Goal: Task Accomplishment & Management: Manage account settings

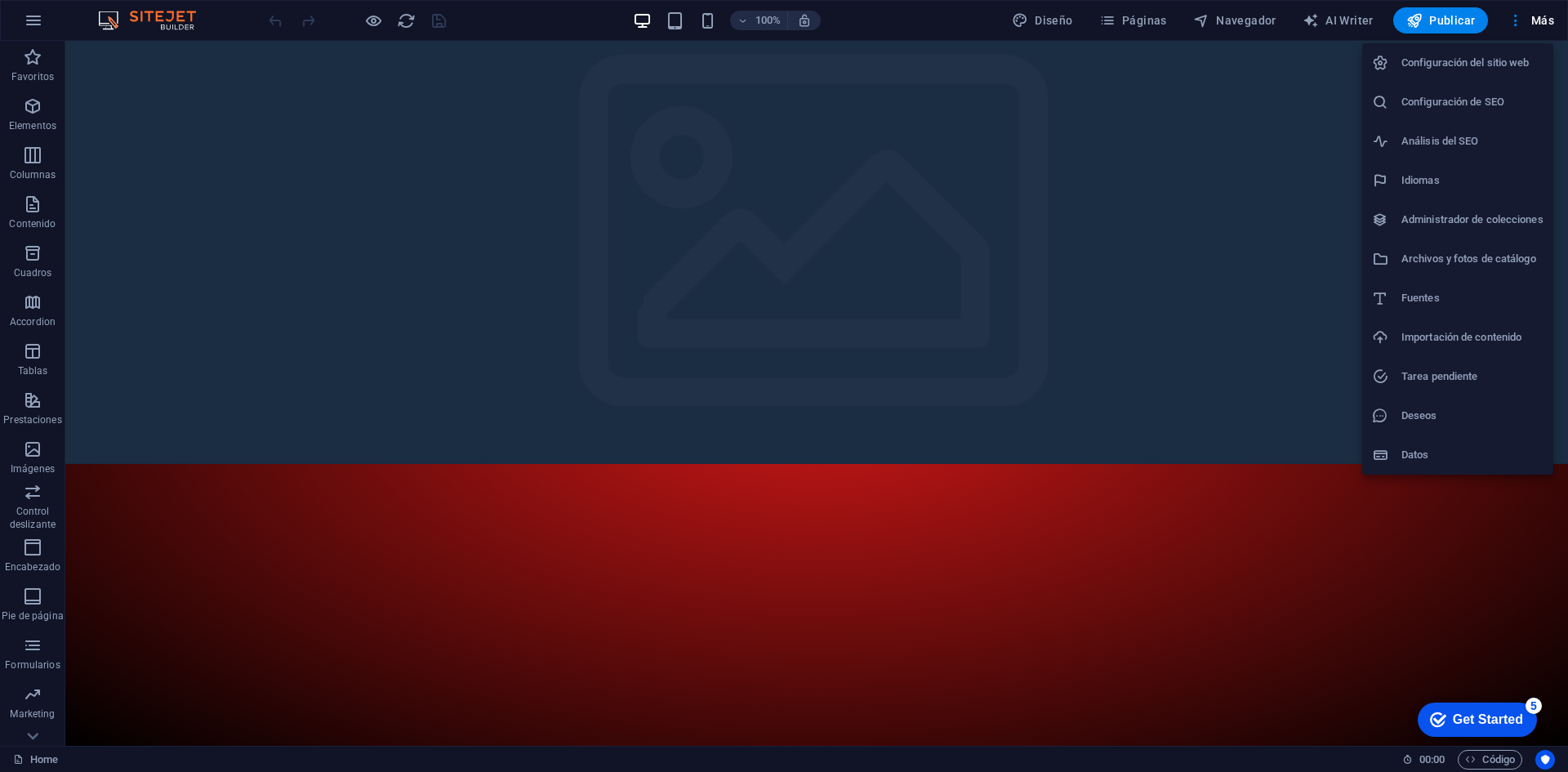
click at [1454, 70] on h6 "Configuración del sitio web" at bounding box center [1472, 63] width 142 height 20
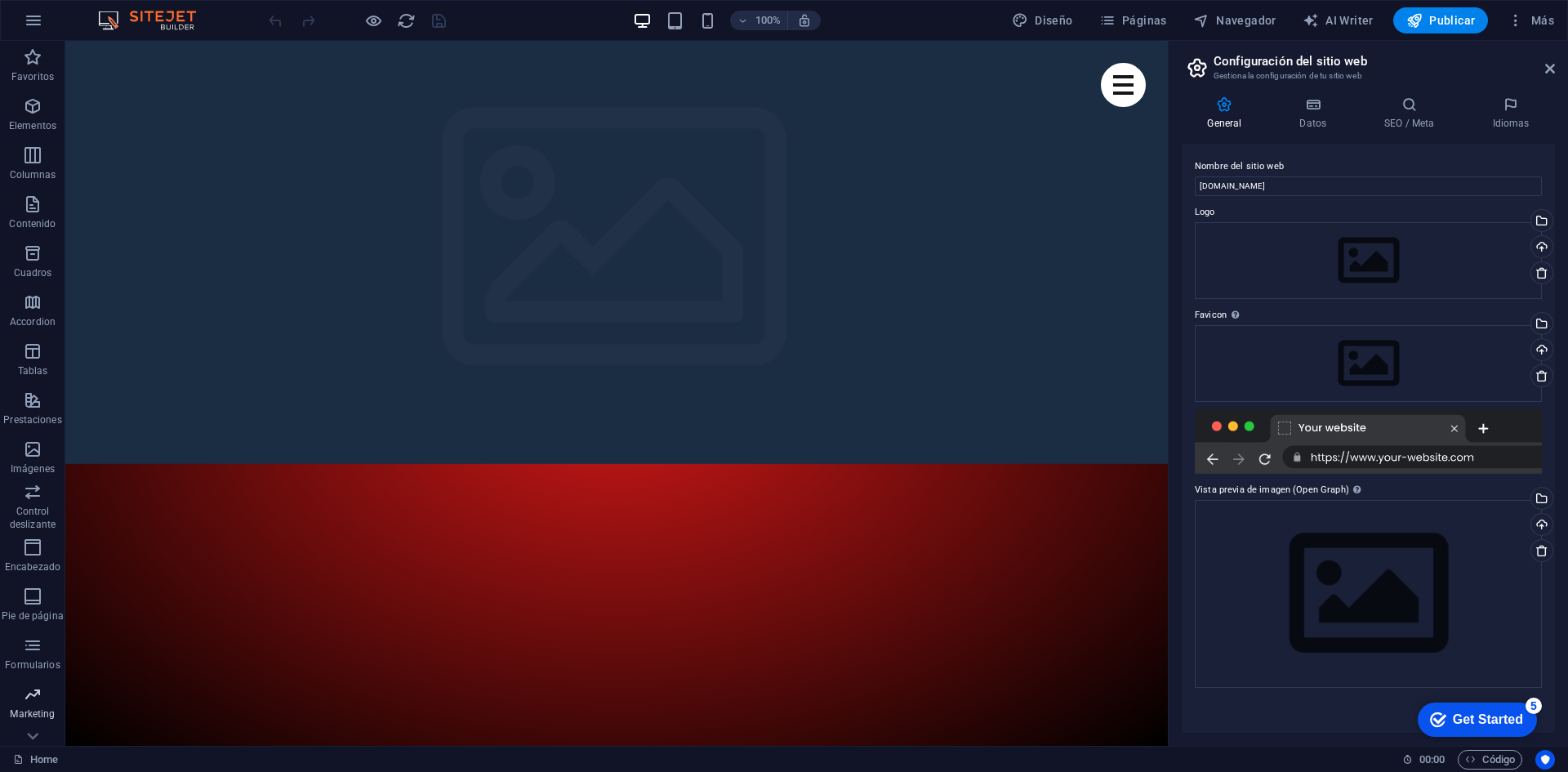
scroll to position [30, 0]
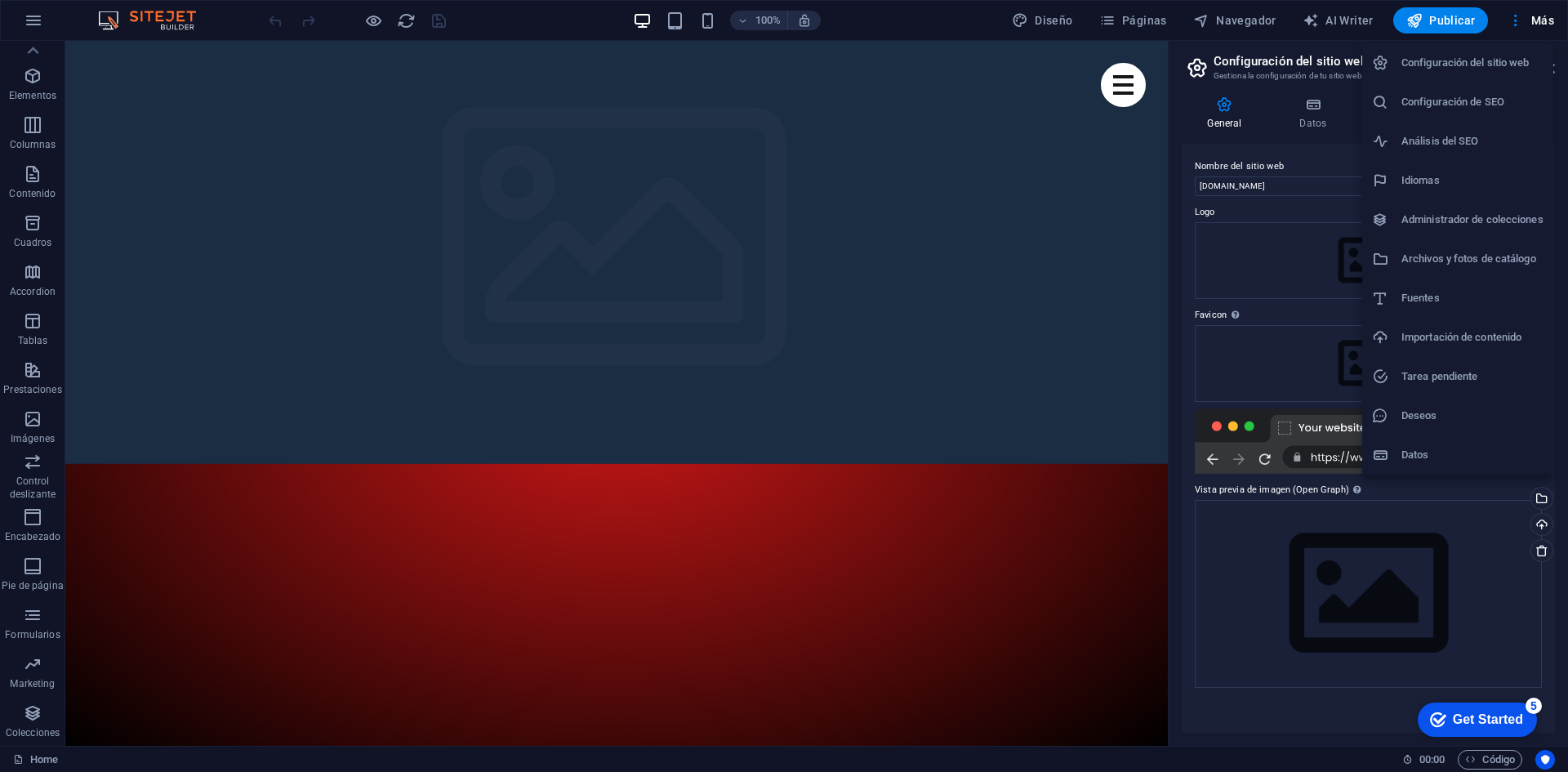
click at [1478, 67] on h6 "Configuración del sitio web" at bounding box center [1472, 63] width 142 height 20
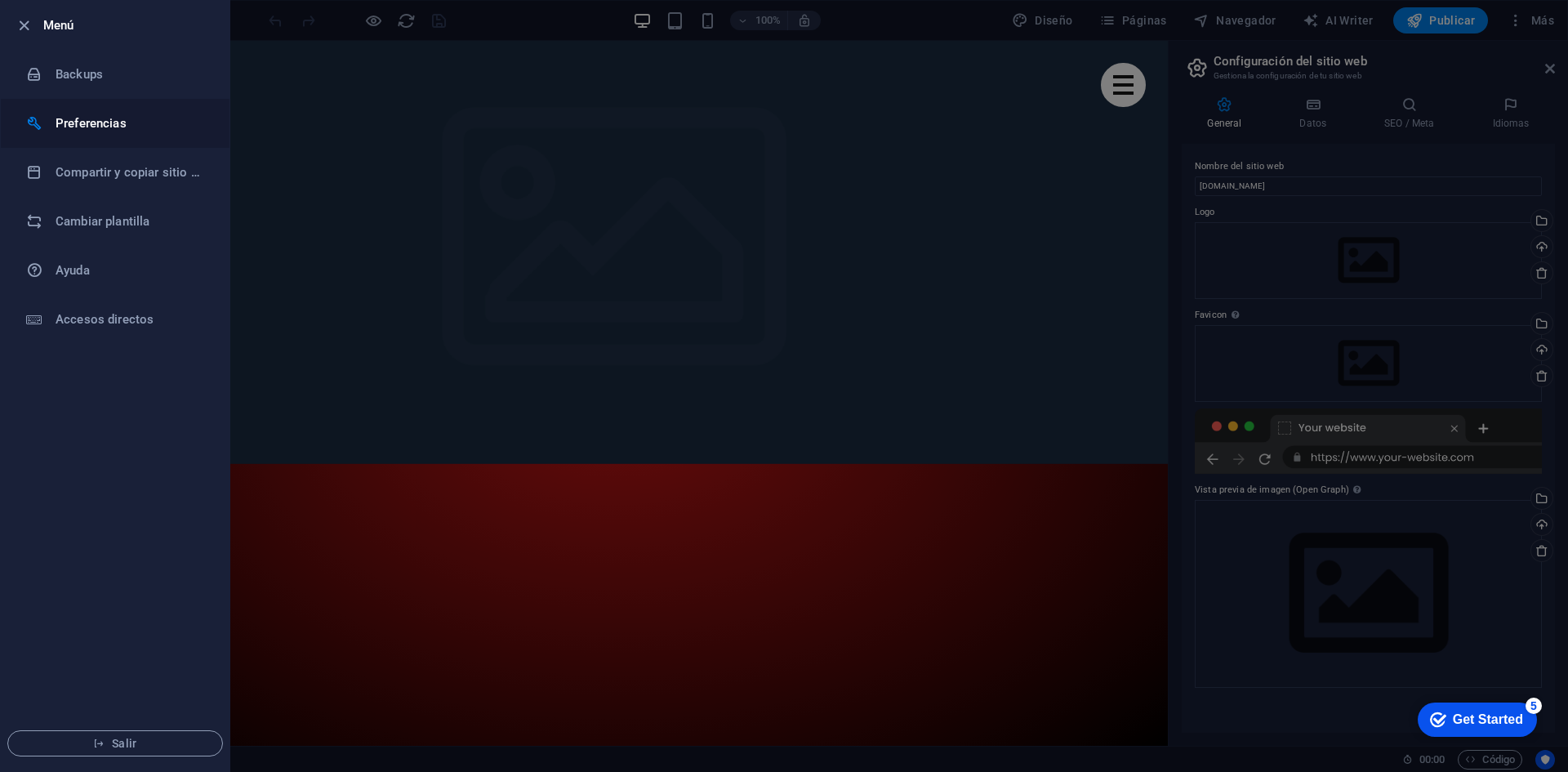
click at [100, 126] on h6 "Preferencias" at bounding box center [131, 124] width 151 height 20
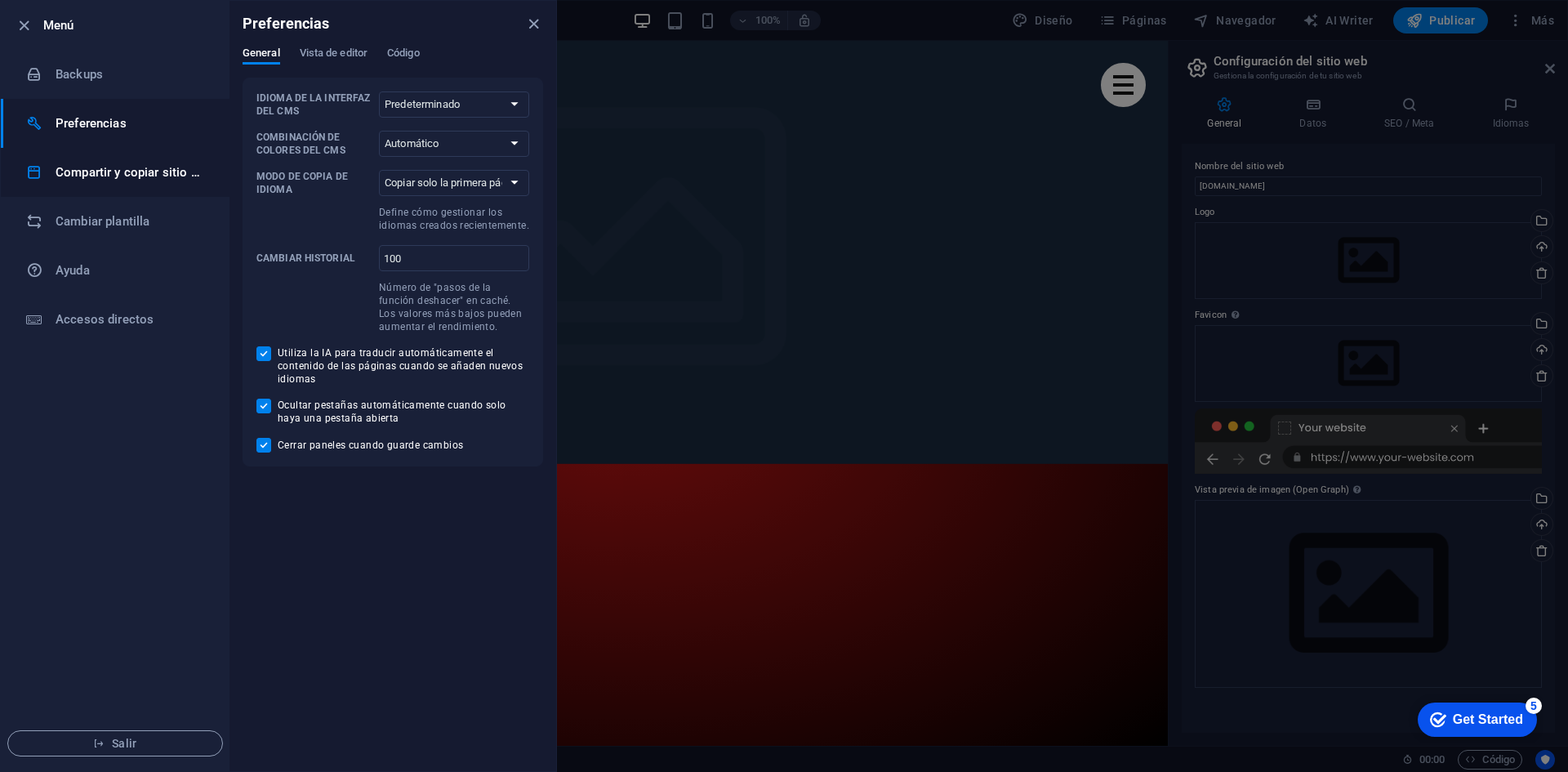
click at [123, 173] on h6 "Compartir y copiar sitio web" at bounding box center [131, 173] width 151 height 20
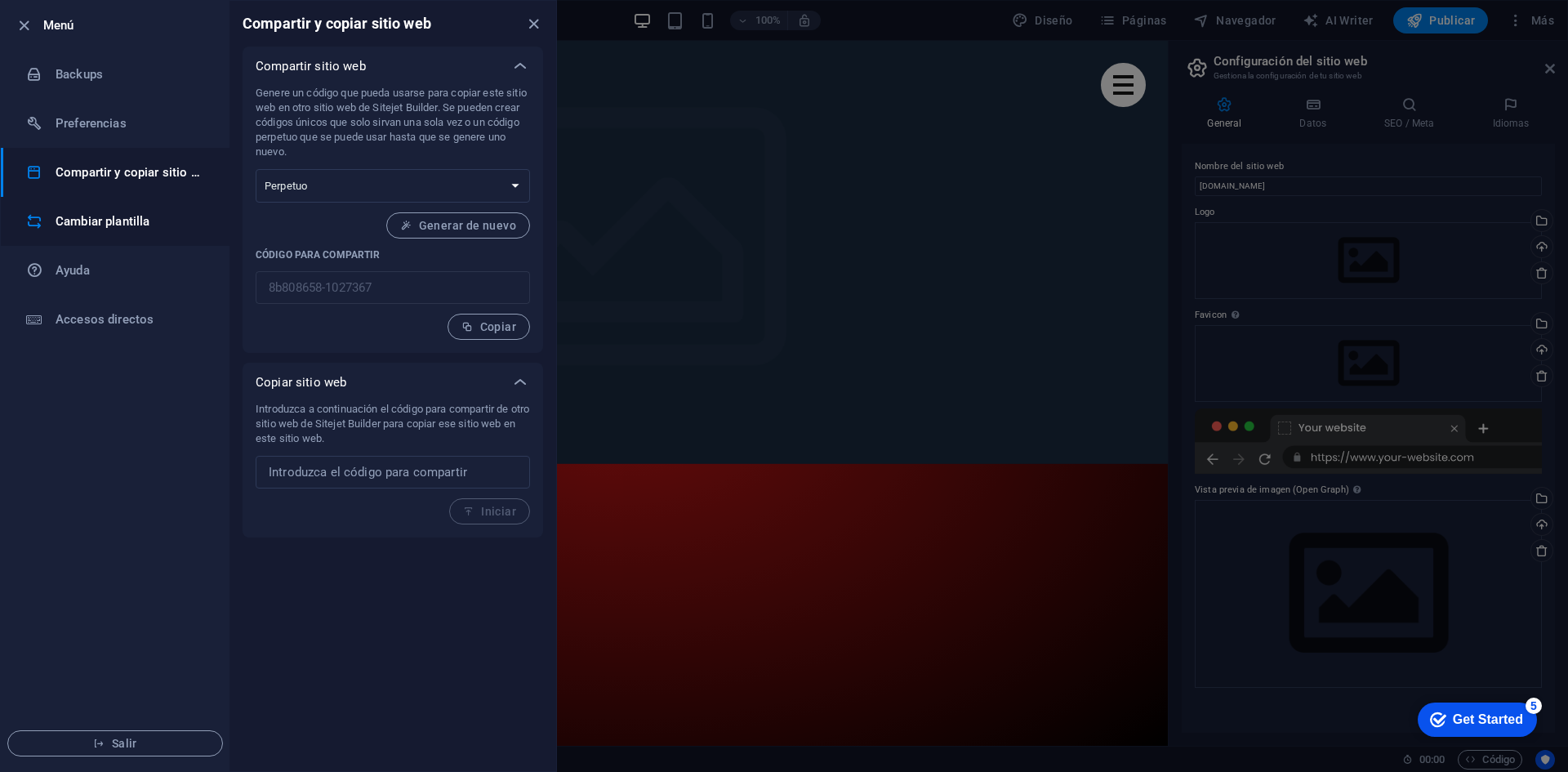
click at [110, 222] on h6 "Cambiar plantilla" at bounding box center [131, 222] width 151 height 20
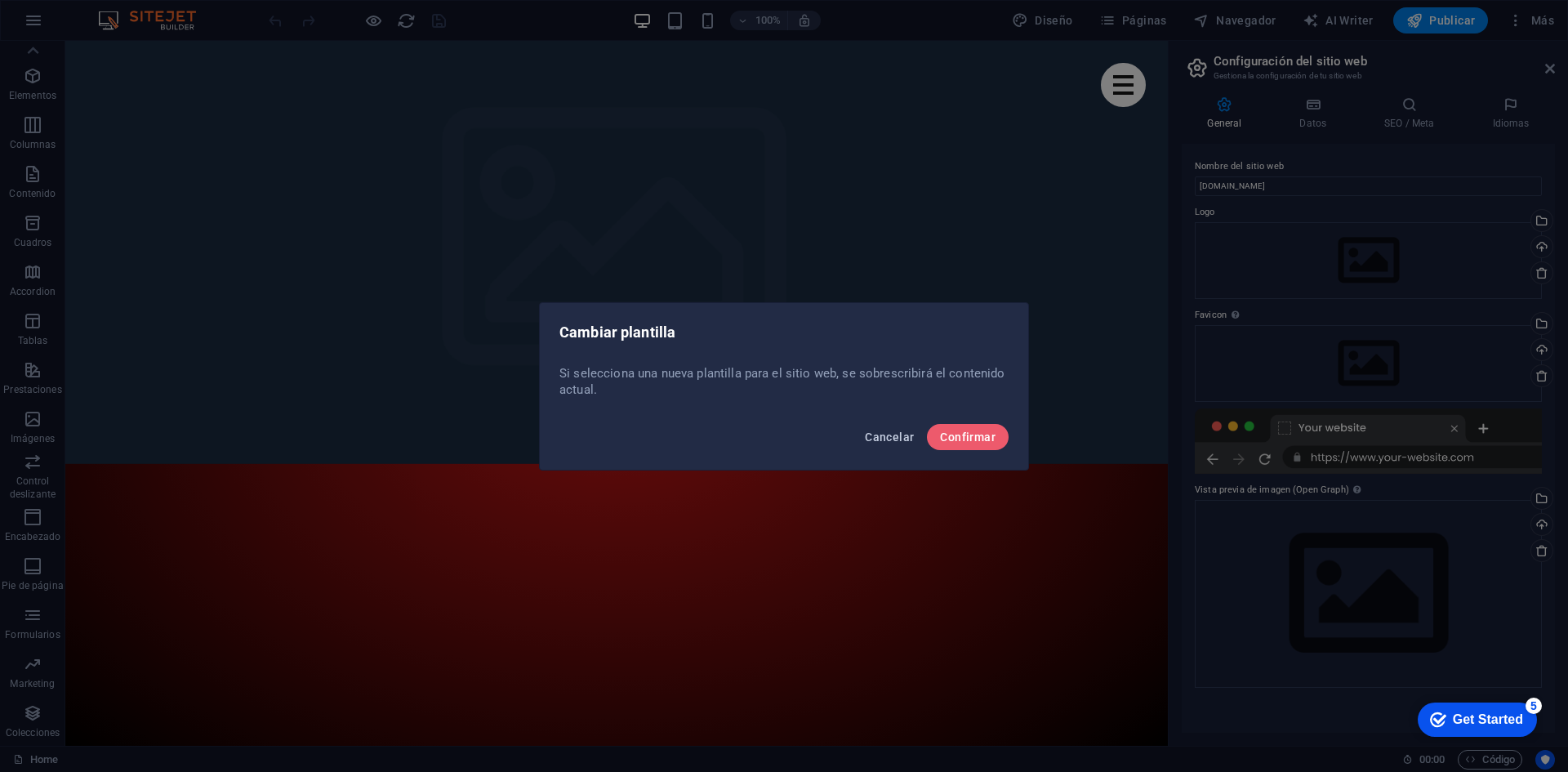
click at [882, 433] on span "Cancelar" at bounding box center [888, 436] width 49 height 13
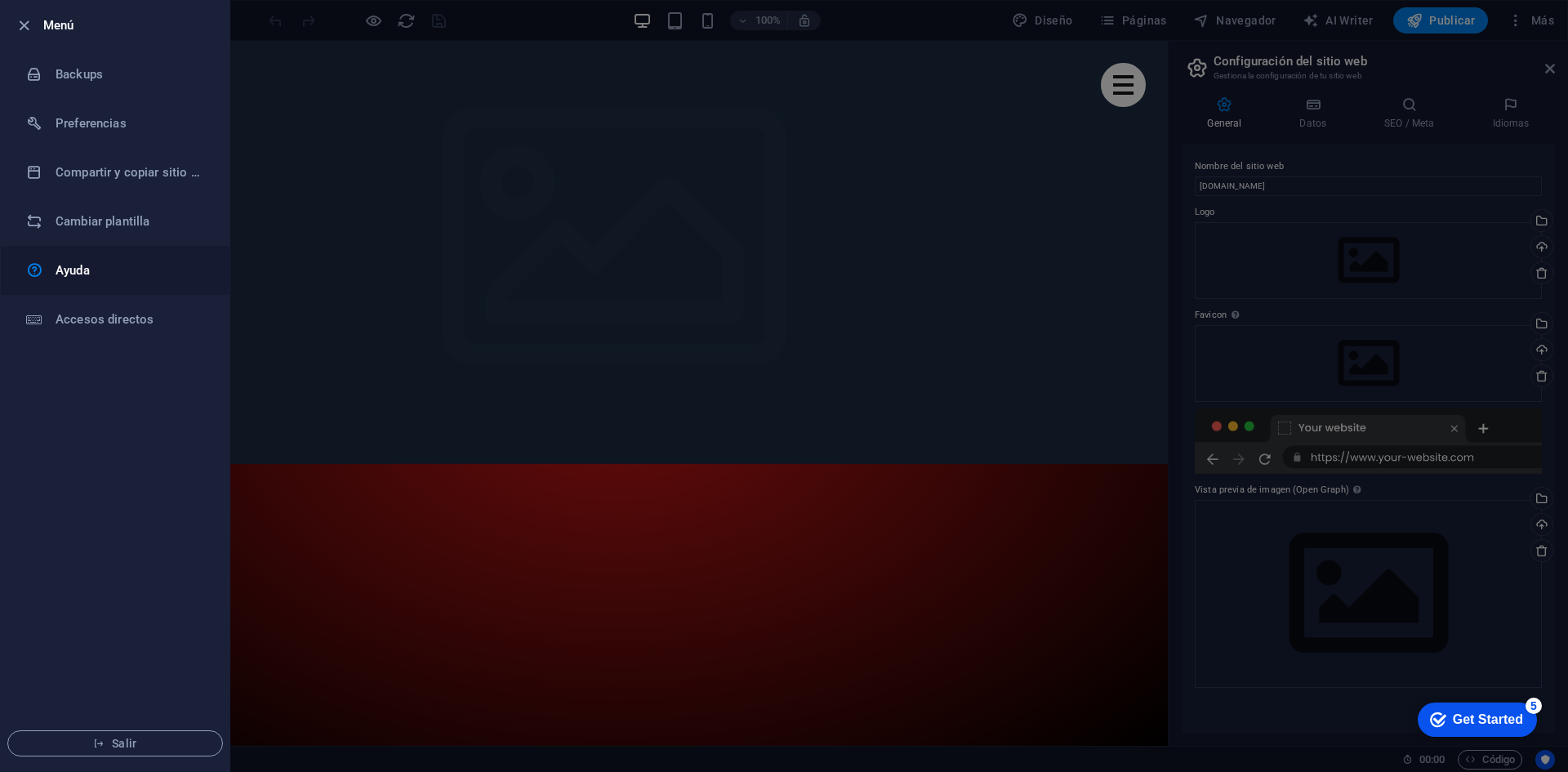
click at [112, 275] on h6 "Ayuda" at bounding box center [131, 271] width 151 height 20
click at [152, 88] on li "Backups" at bounding box center [115, 74] width 229 height 49
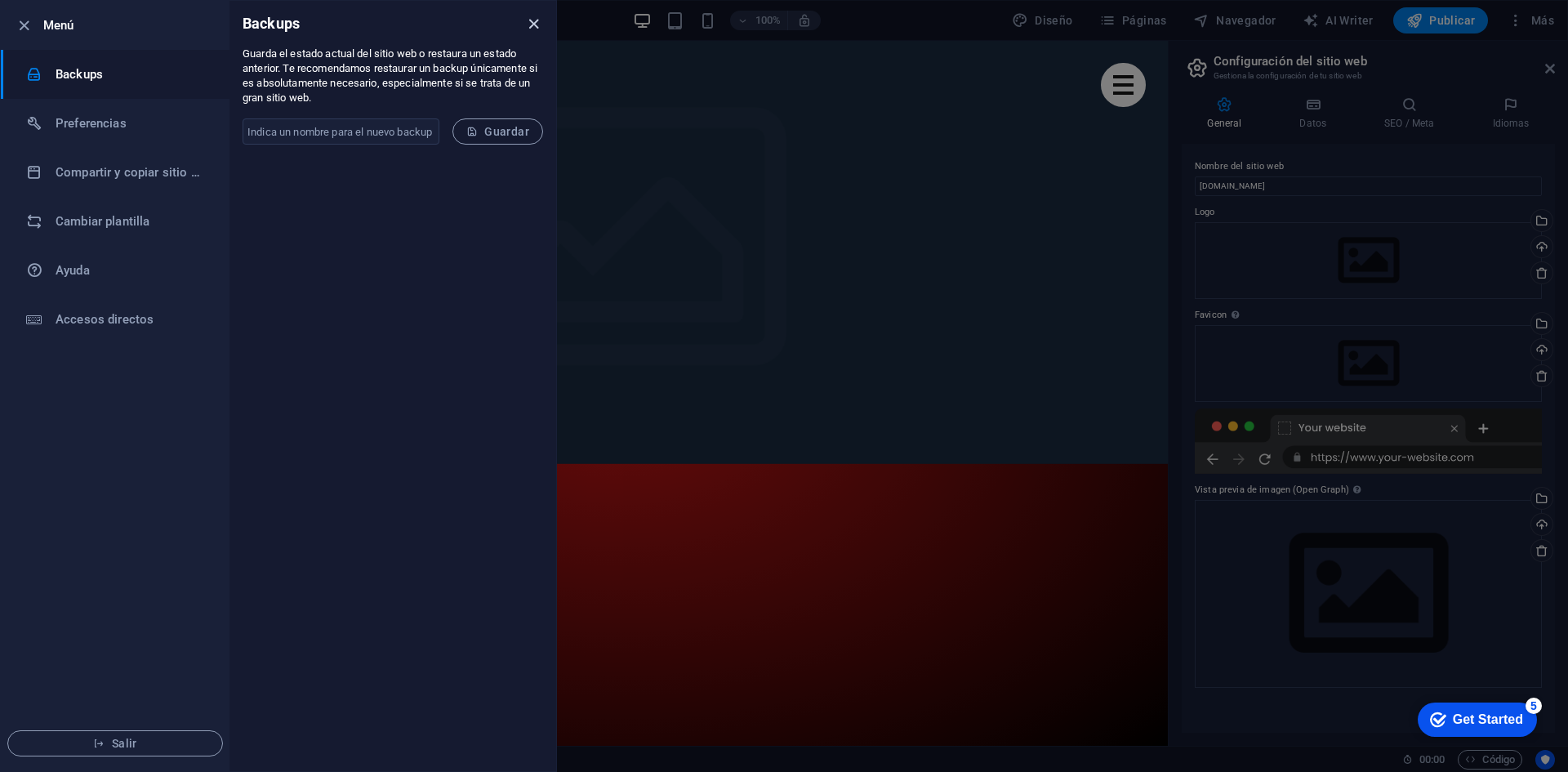
click at [525, 29] on icon "close" at bounding box center [533, 24] width 19 height 19
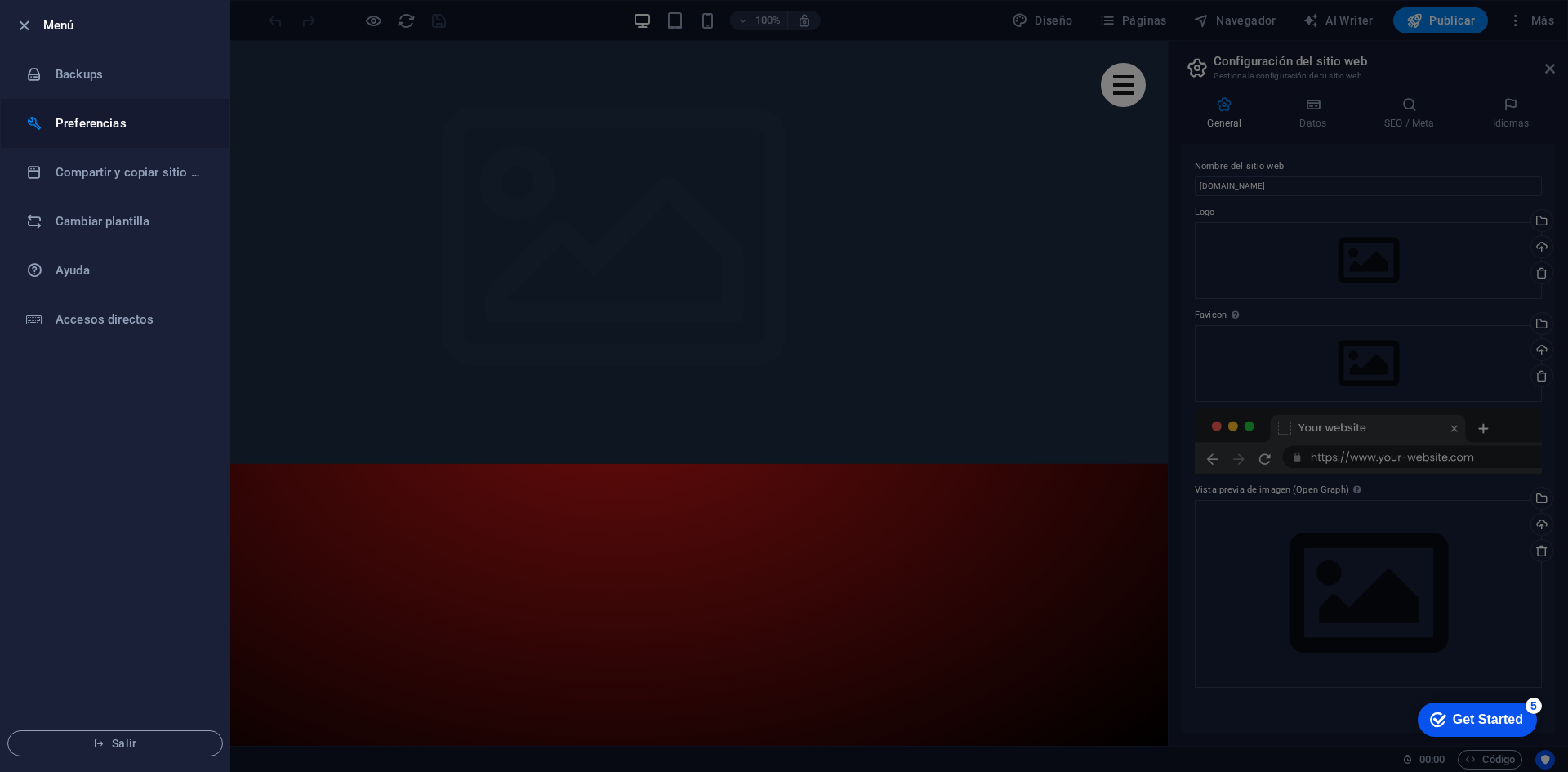
click at [116, 127] on h6 "Preferencias" at bounding box center [131, 124] width 151 height 20
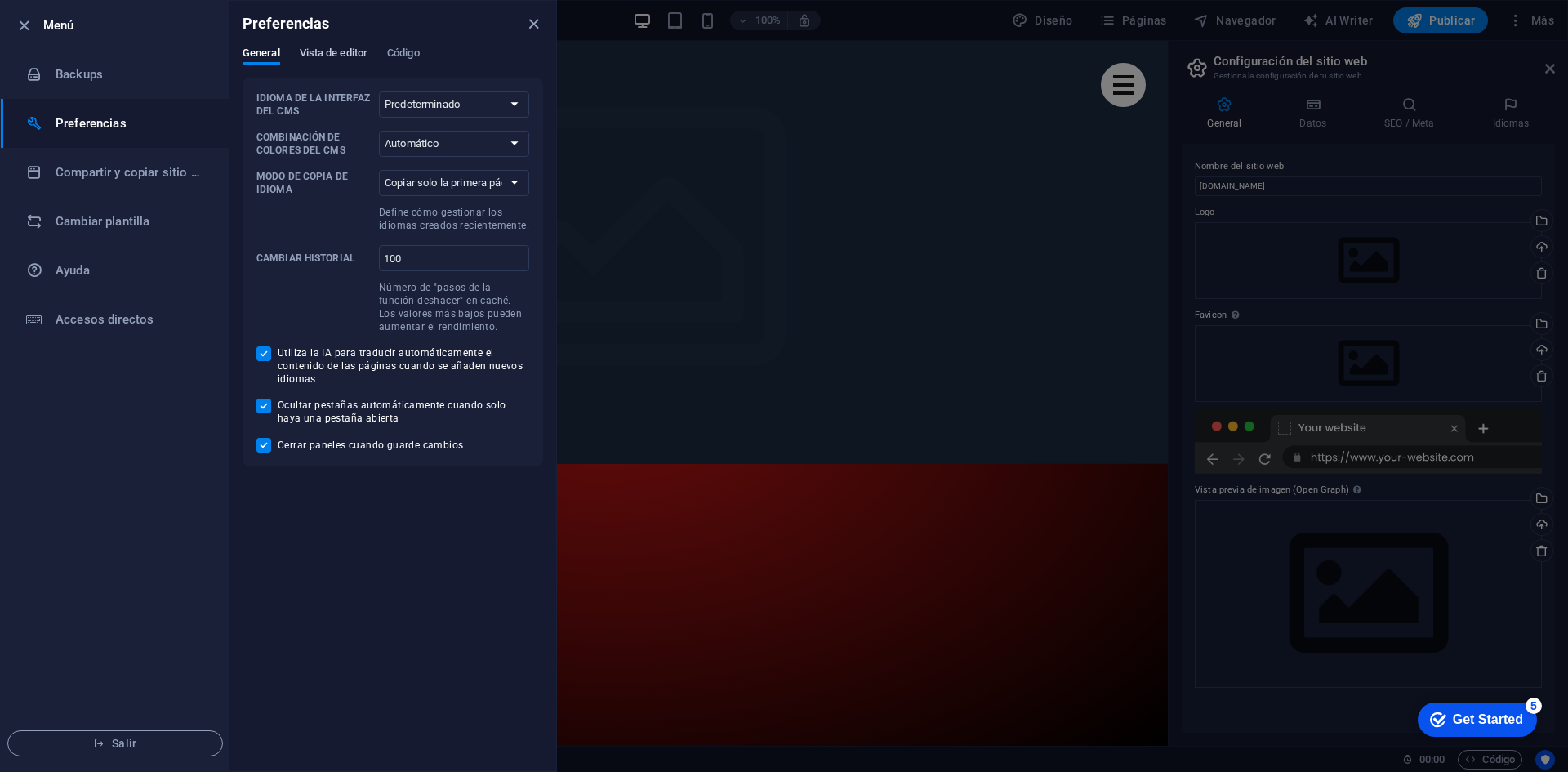
click at [341, 58] on span "Vista de editor" at bounding box center [333, 54] width 68 height 23
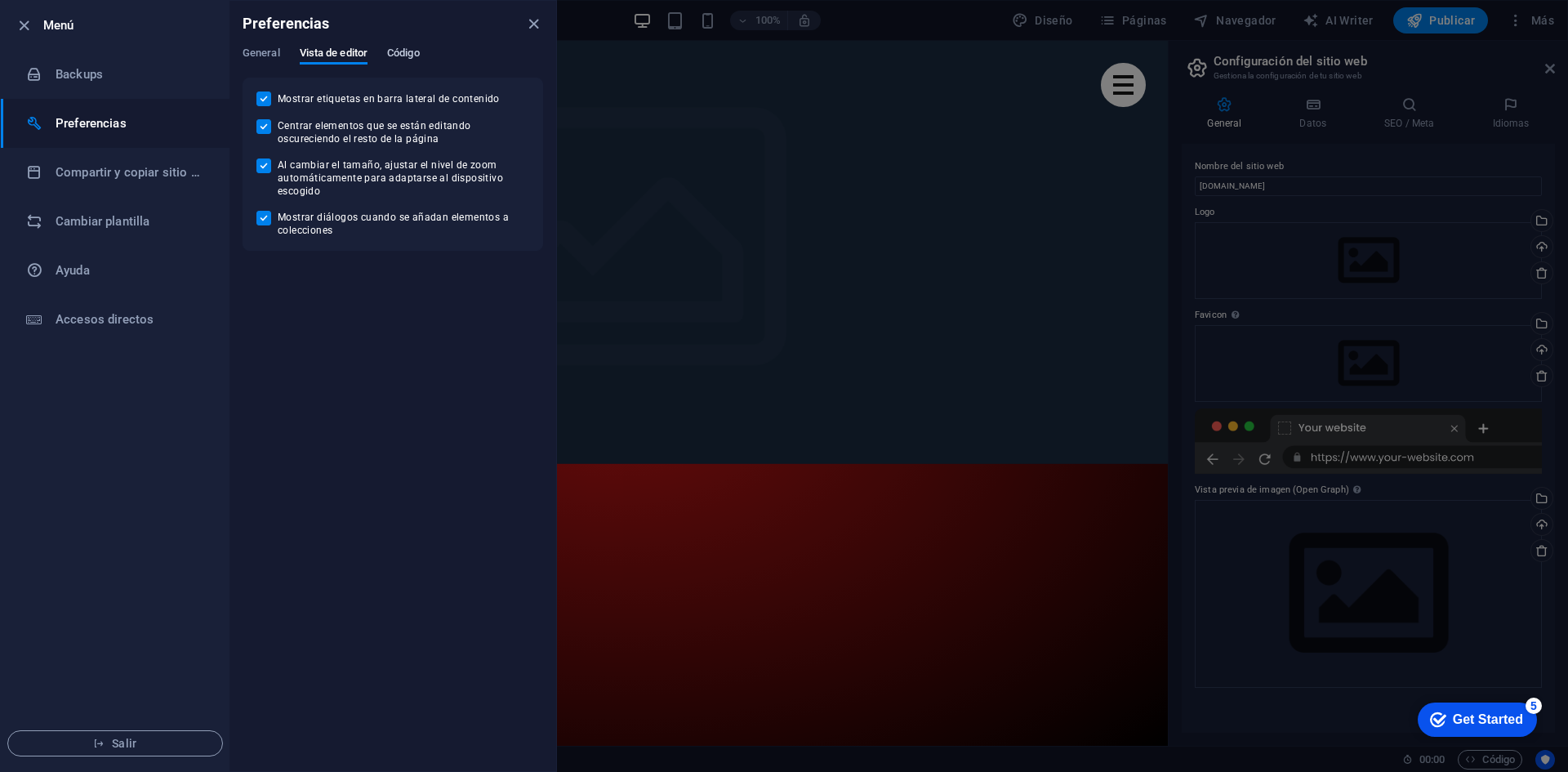
click at [416, 55] on span "Código" at bounding box center [403, 54] width 33 height 23
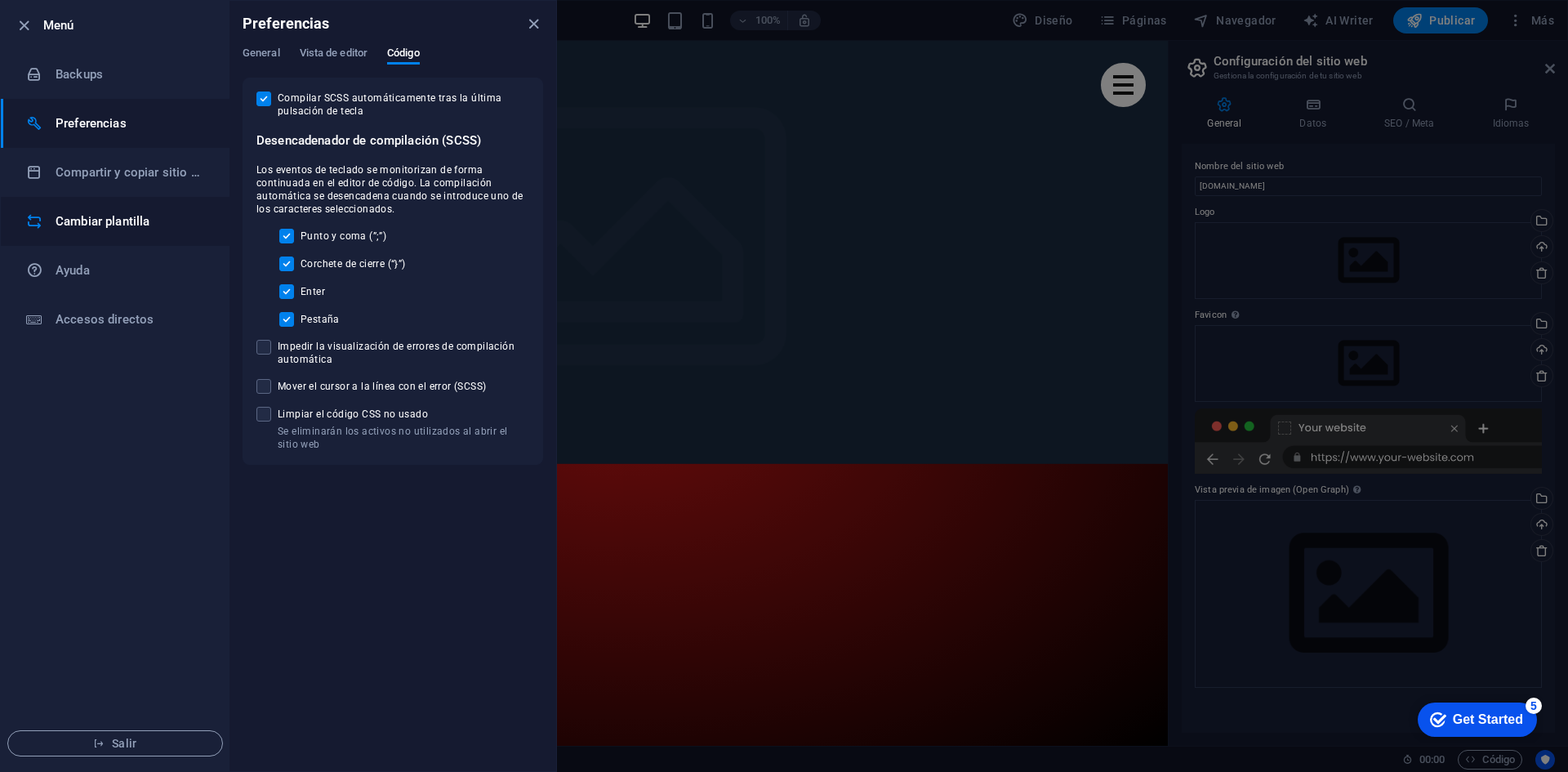
click at [126, 215] on h6 "Cambiar plantilla" at bounding box center [131, 222] width 151 height 20
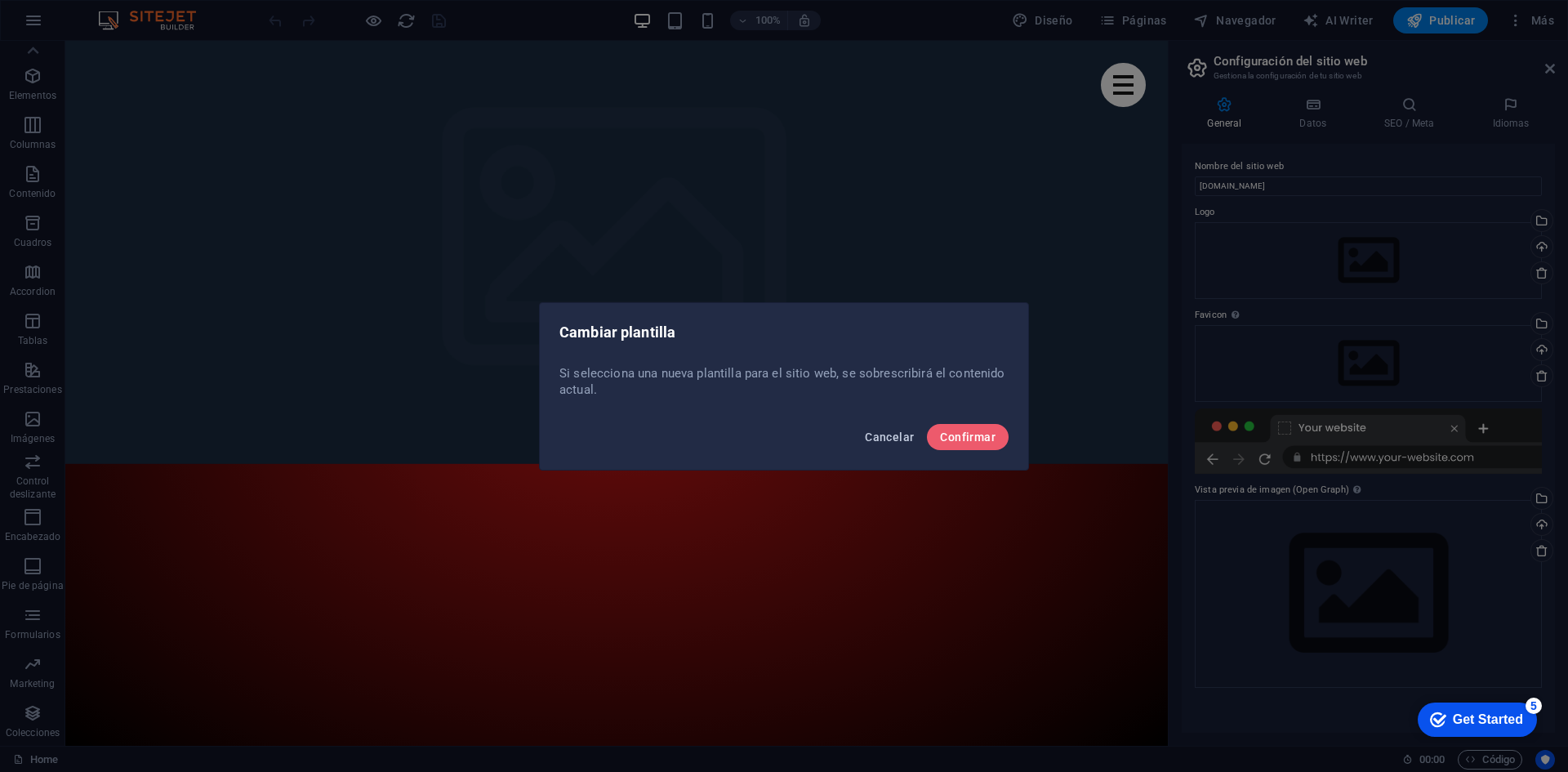
click at [878, 436] on span "Cancelar" at bounding box center [888, 436] width 49 height 13
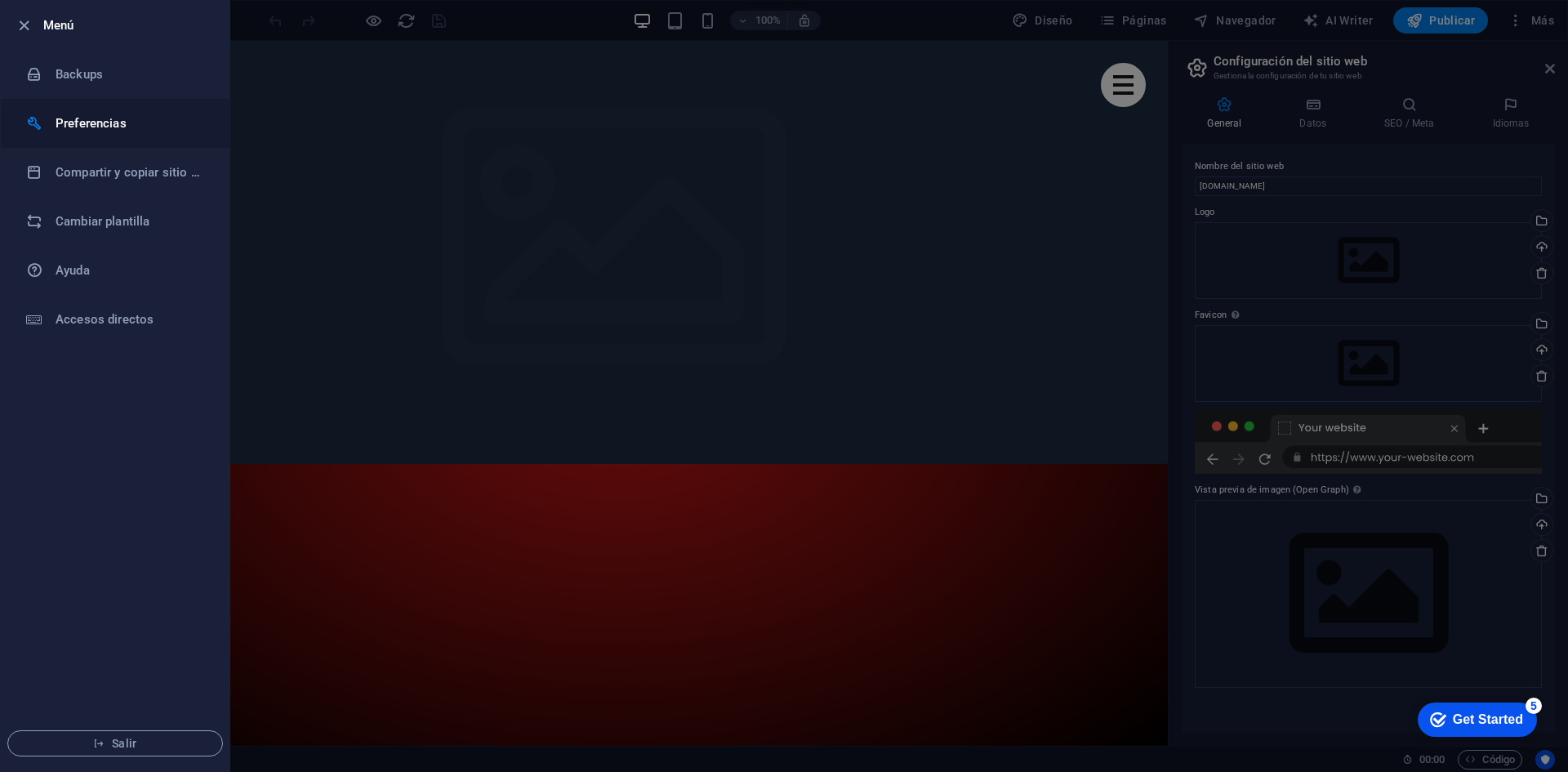
click at [121, 132] on h6 "Preferencias" at bounding box center [131, 124] width 151 height 20
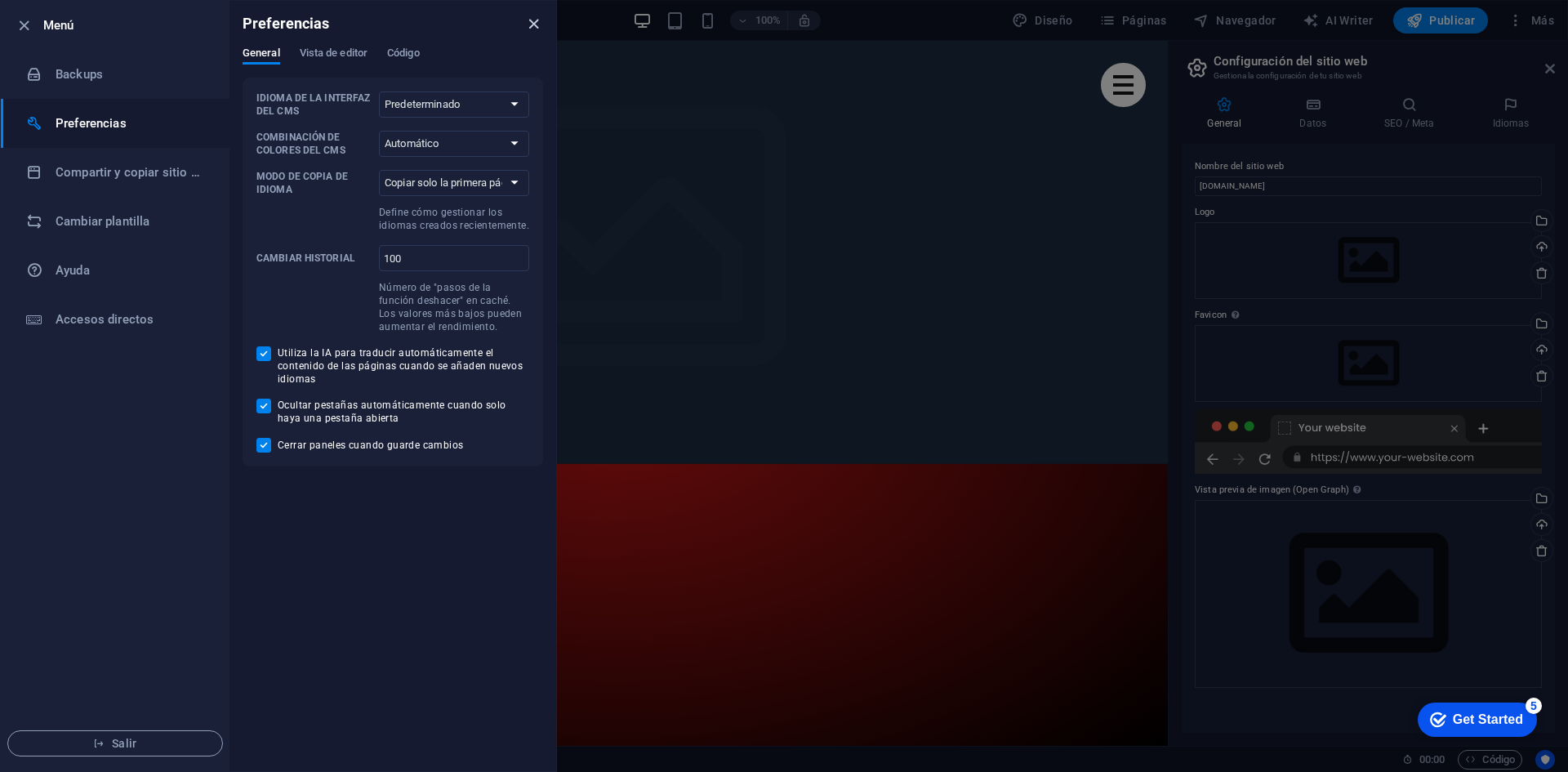
click at [530, 25] on icon "close" at bounding box center [533, 24] width 19 height 19
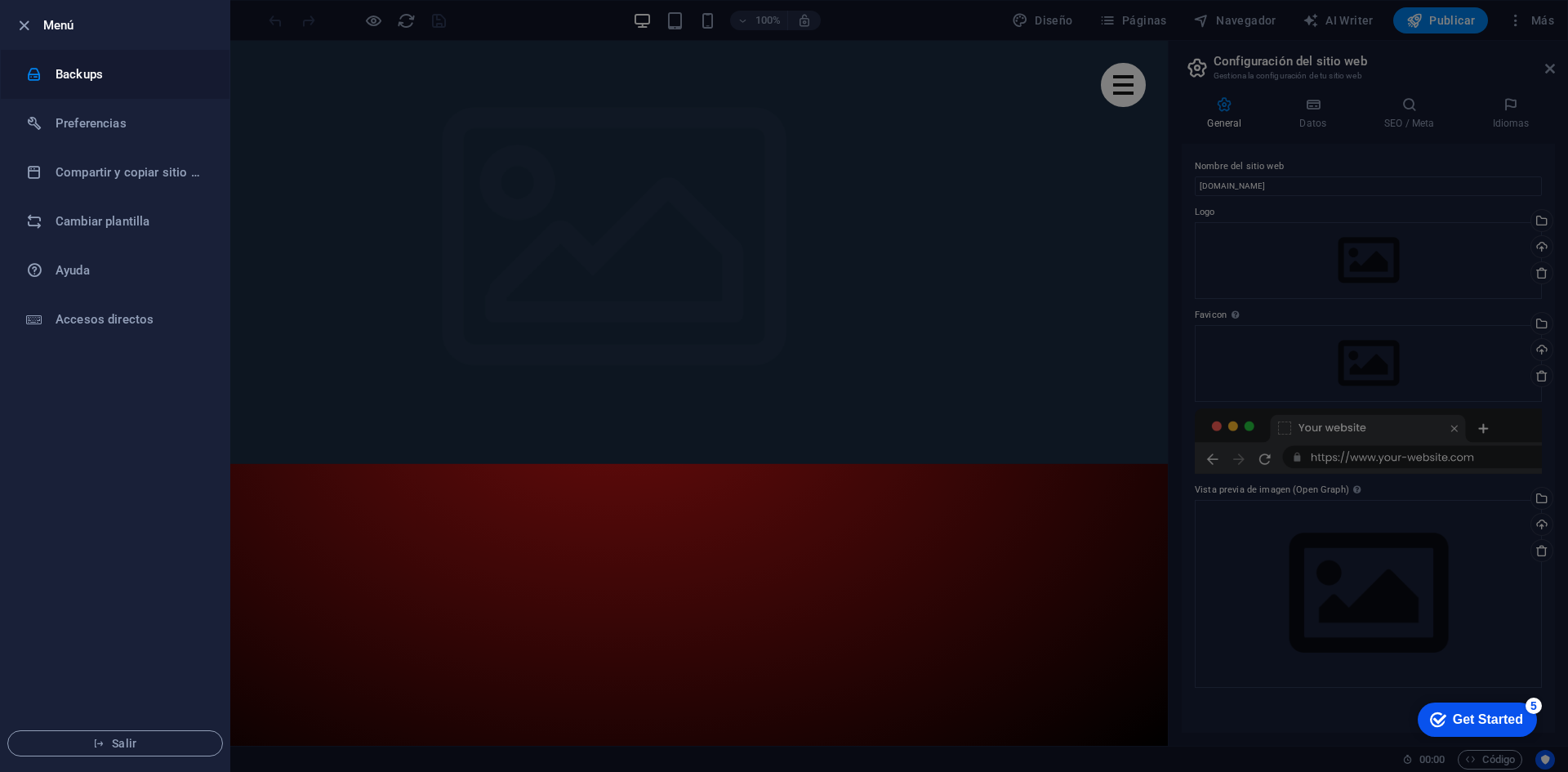
click at [82, 66] on h6 "Backups" at bounding box center [131, 75] width 151 height 20
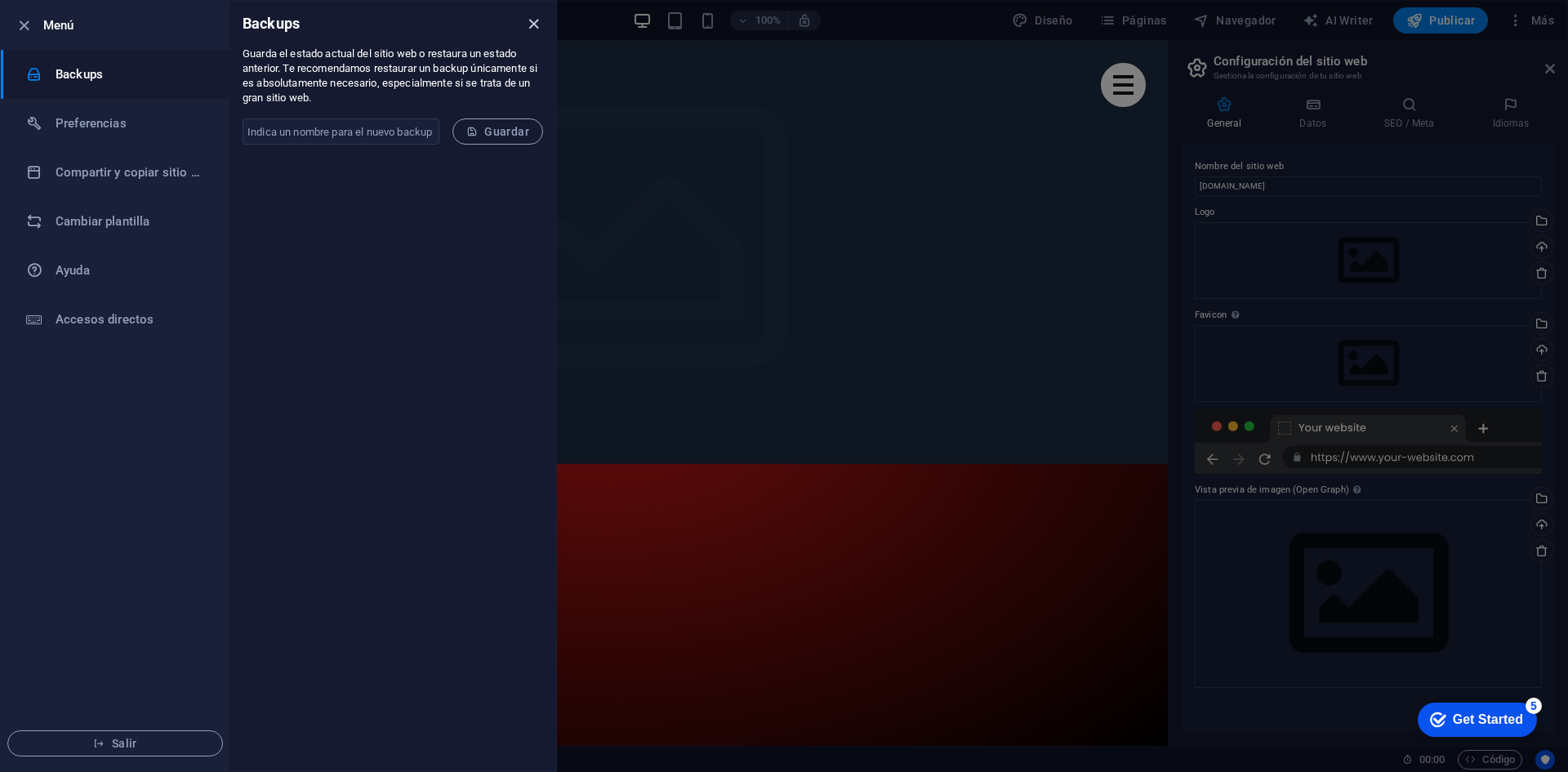
click at [525, 19] on icon "close" at bounding box center [533, 24] width 19 height 19
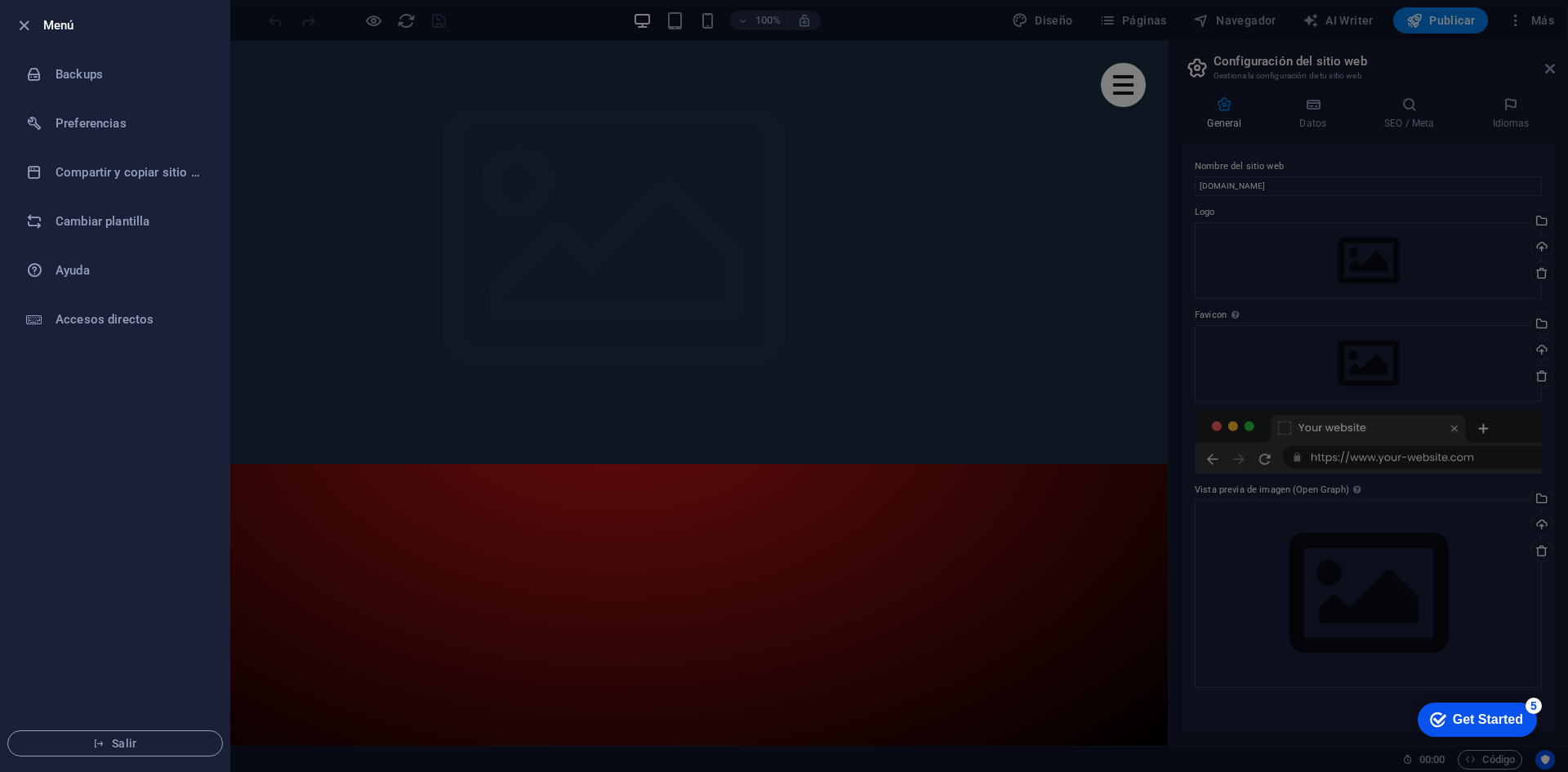
click at [36, 15] on li "Menú" at bounding box center [115, 25] width 229 height 49
click at [1536, 48] on div at bounding box center [784, 386] width 1568 height 772
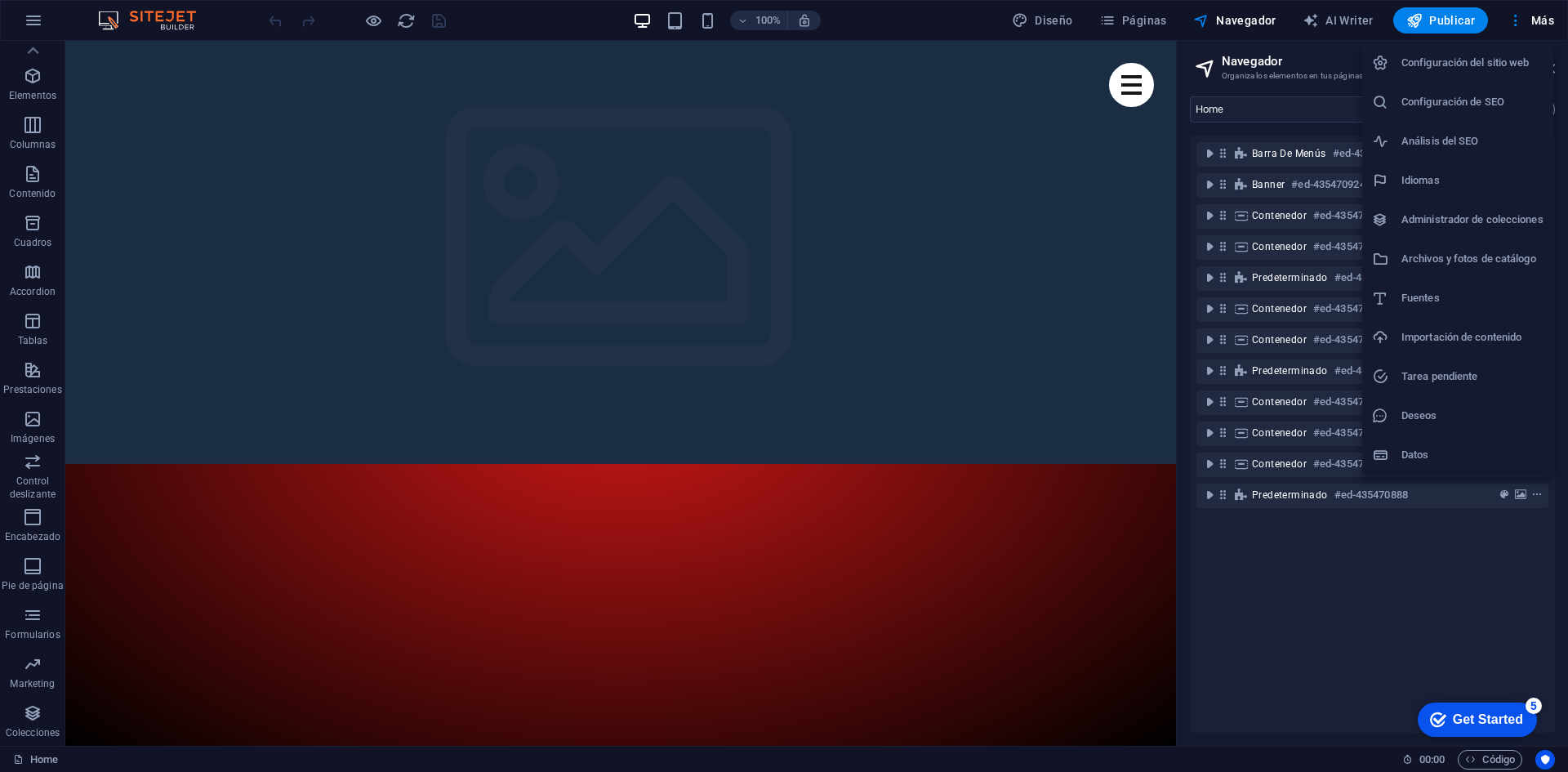
drag, startPoint x: 73, startPoint y: 62, endPoint x: 56, endPoint y: 28, distance: 38.0
click at [73, 56] on div at bounding box center [784, 386] width 1568 height 772
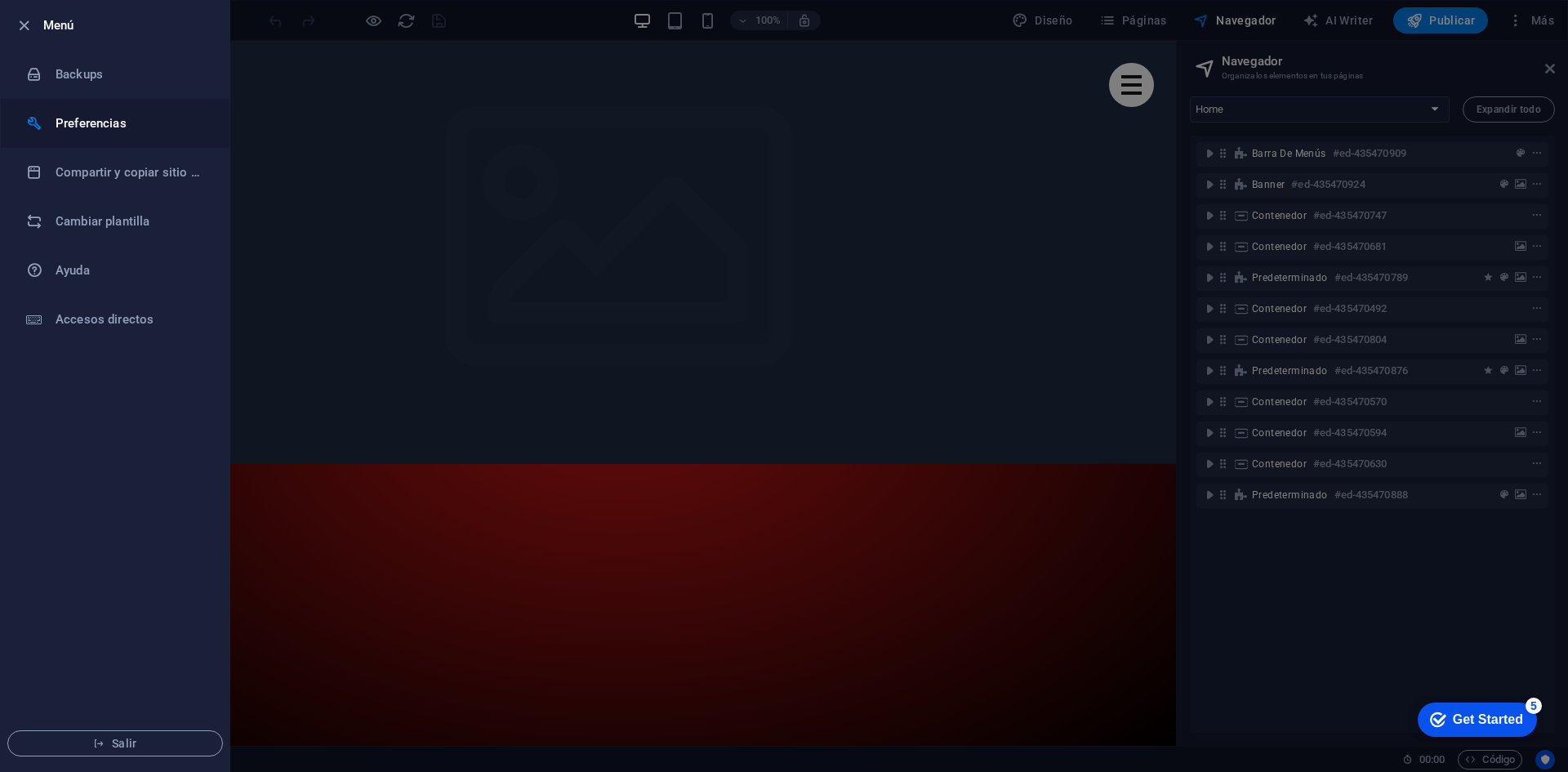
click at [71, 112] on li "Preferencias" at bounding box center [115, 123] width 229 height 49
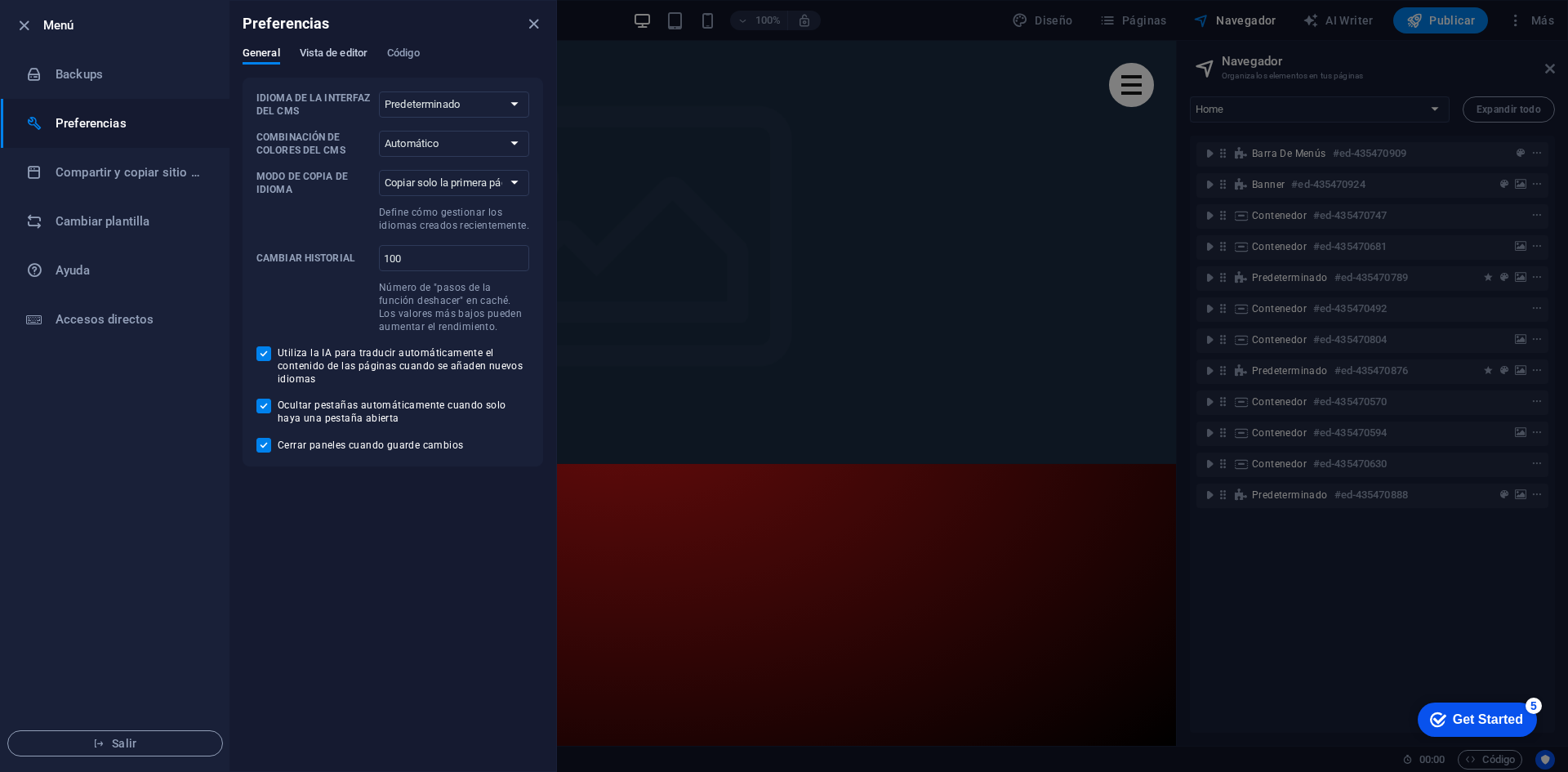
click at [348, 53] on span "Vista de editor" at bounding box center [333, 54] width 68 height 23
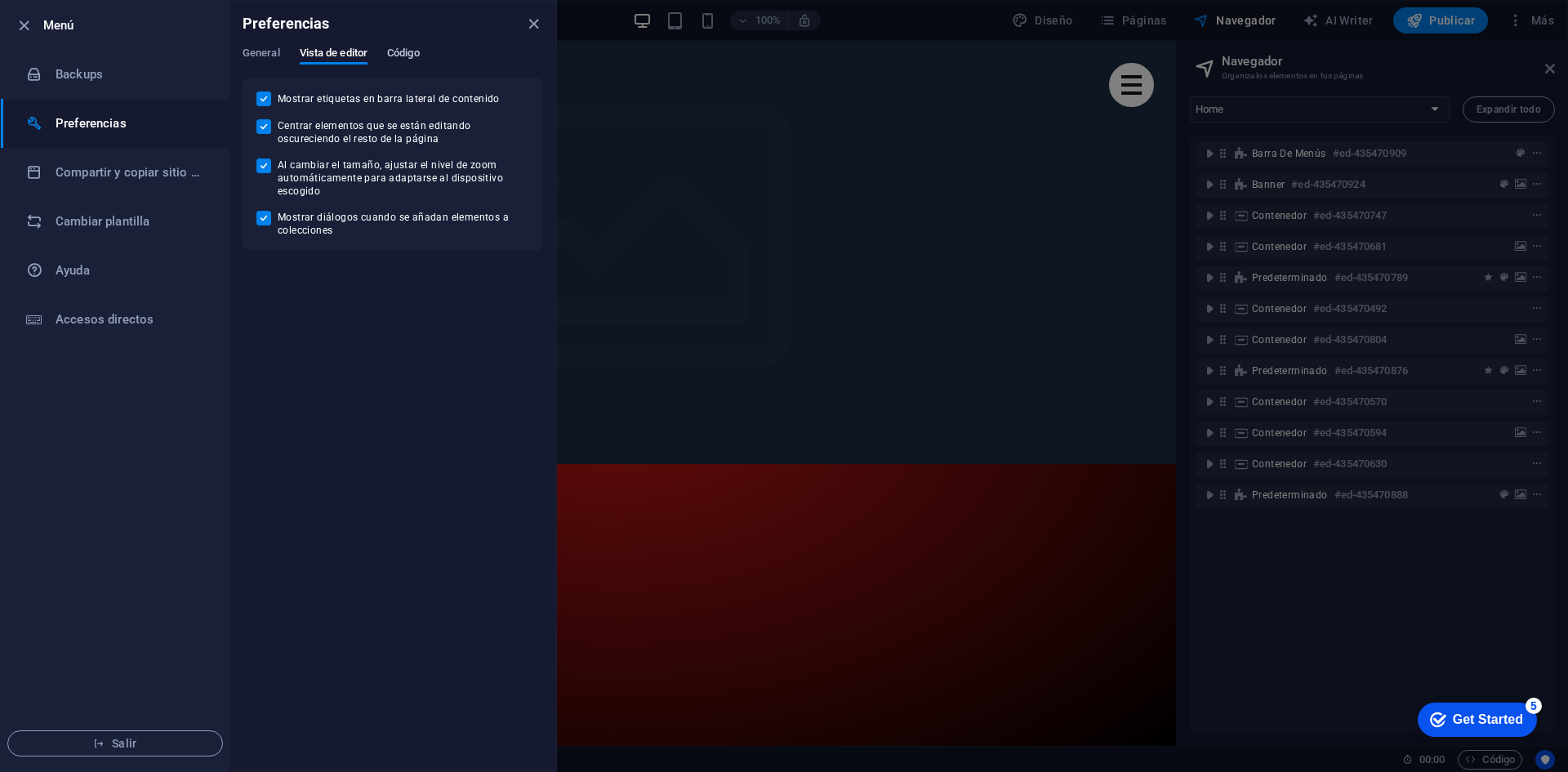
click at [402, 53] on span "Código" at bounding box center [403, 54] width 33 height 23
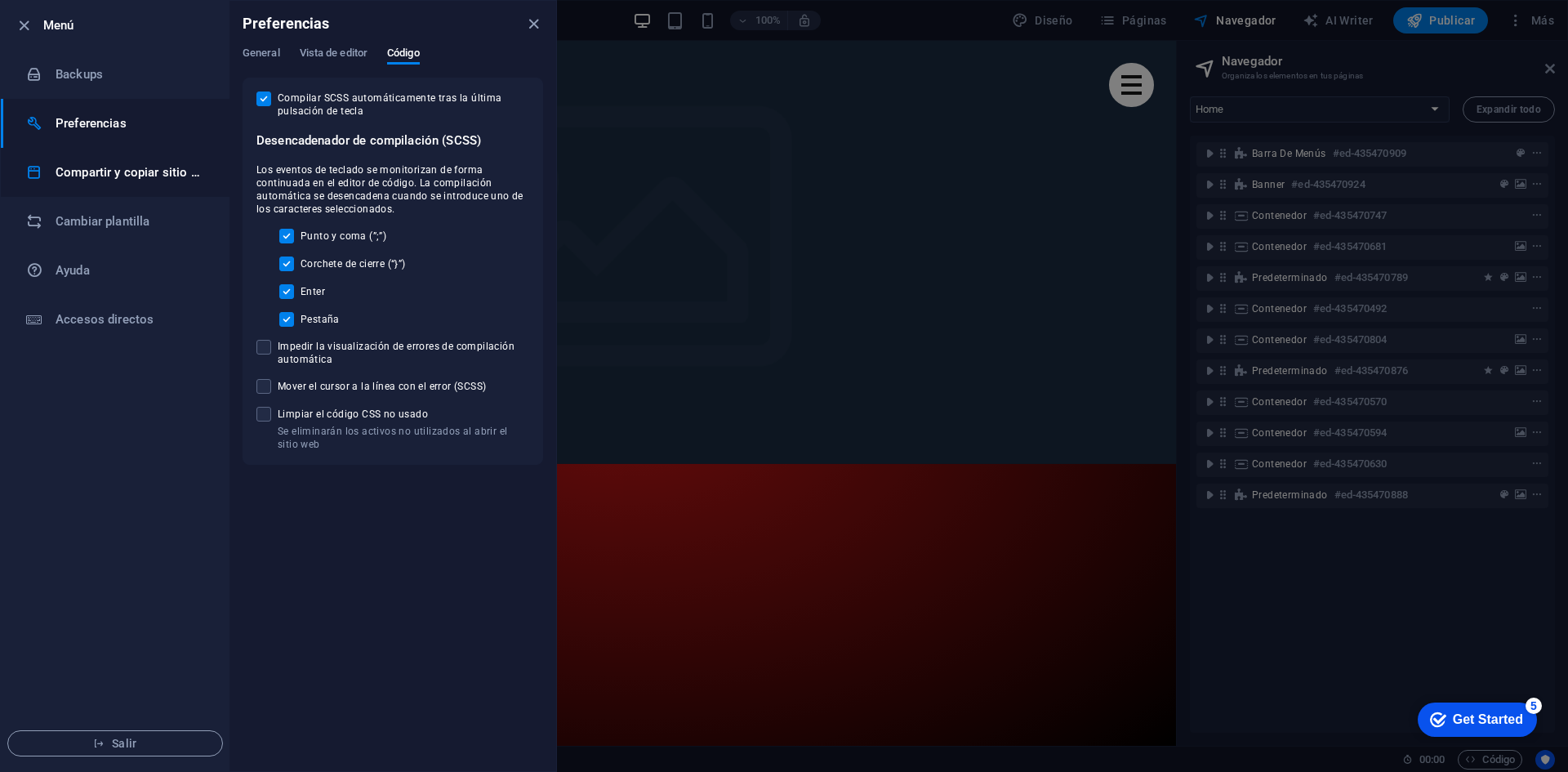
click at [145, 178] on h6 "Compartir y copiar sitio web" at bounding box center [131, 173] width 151 height 20
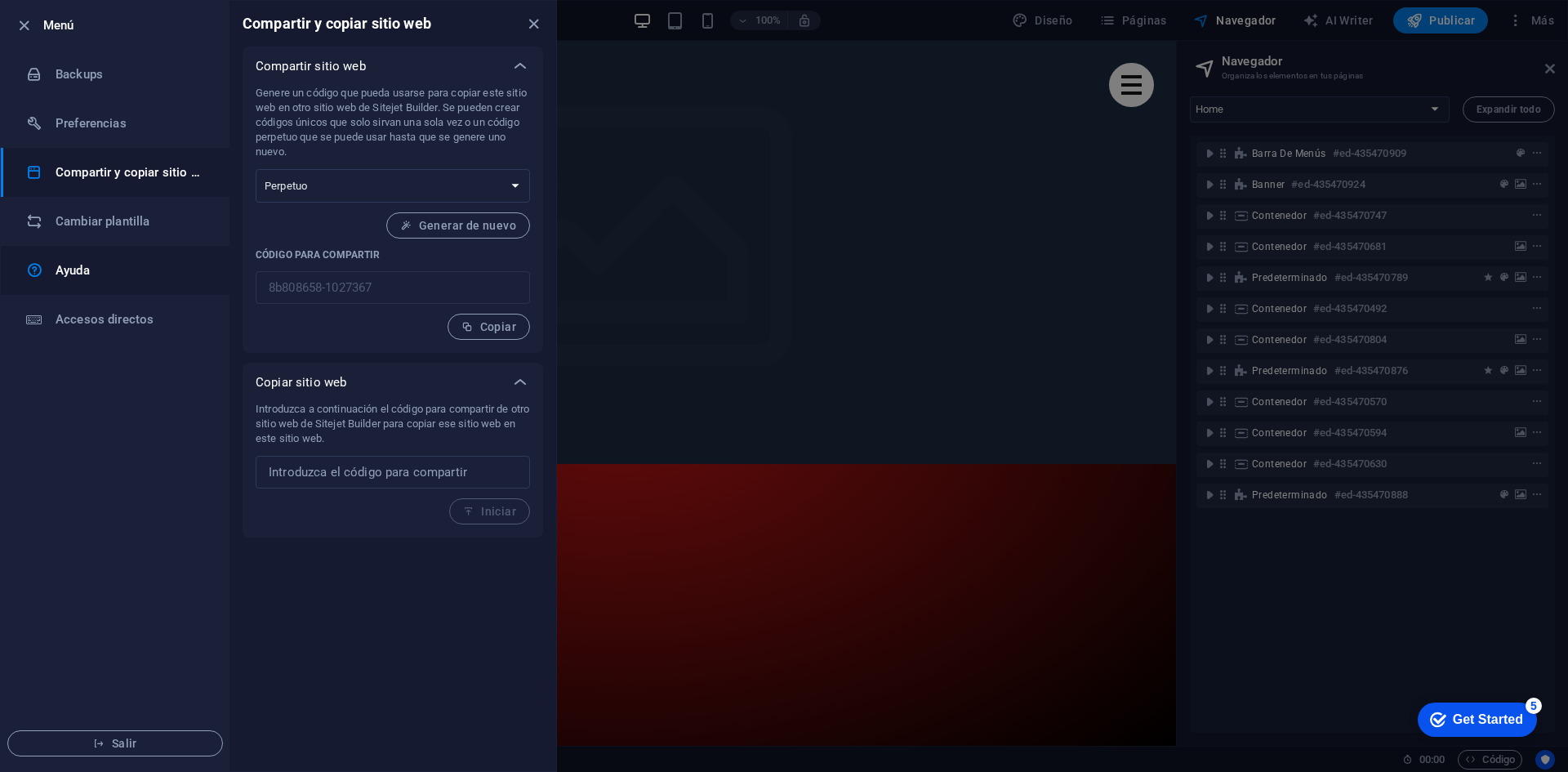
click at [103, 272] on h6 "Ayuda" at bounding box center [131, 271] width 151 height 20
click at [1376, 90] on div at bounding box center [784, 386] width 1568 height 772
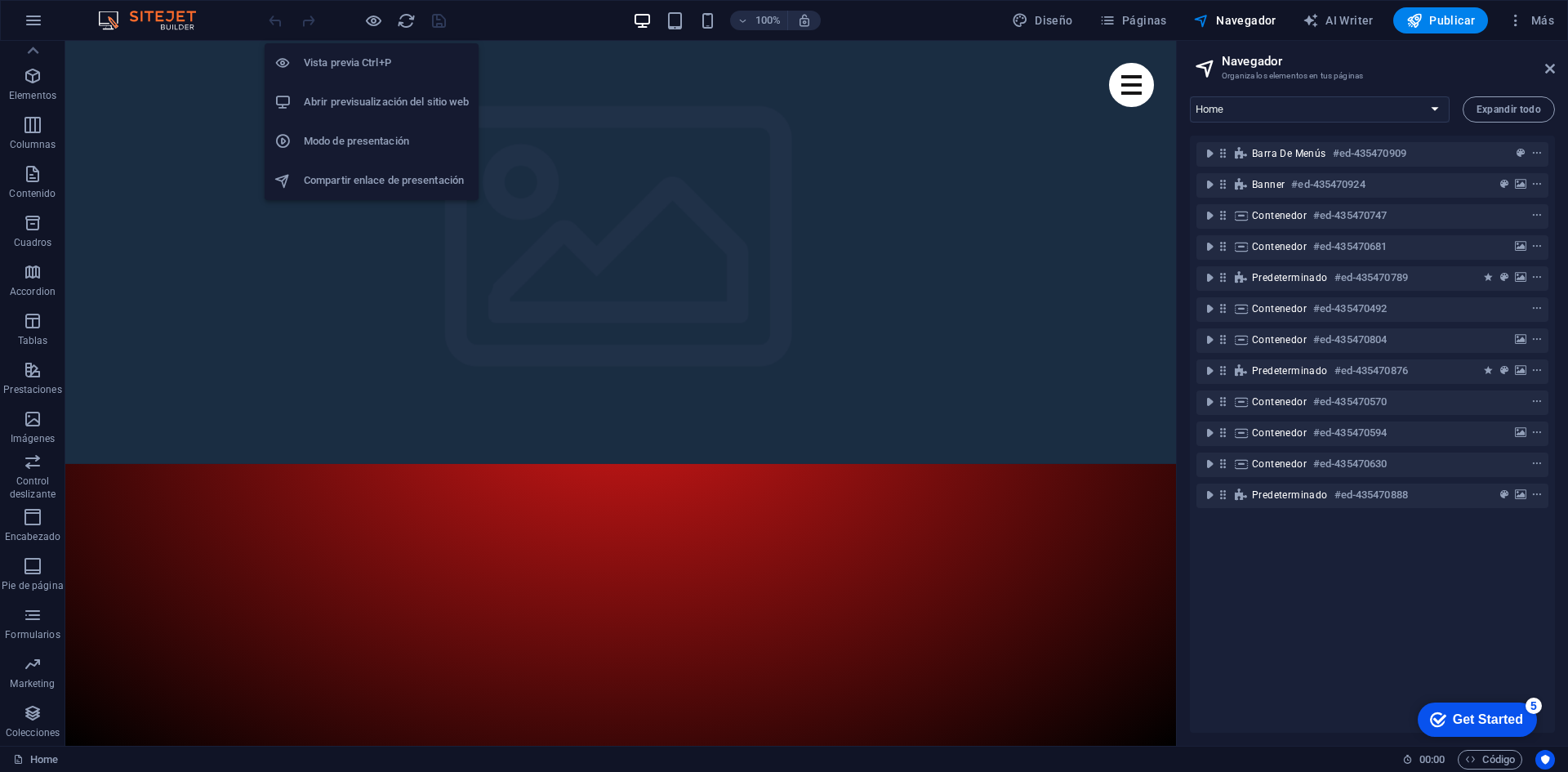
click at [384, 146] on h6 "Modo de presentación" at bounding box center [385, 142] width 165 height 20
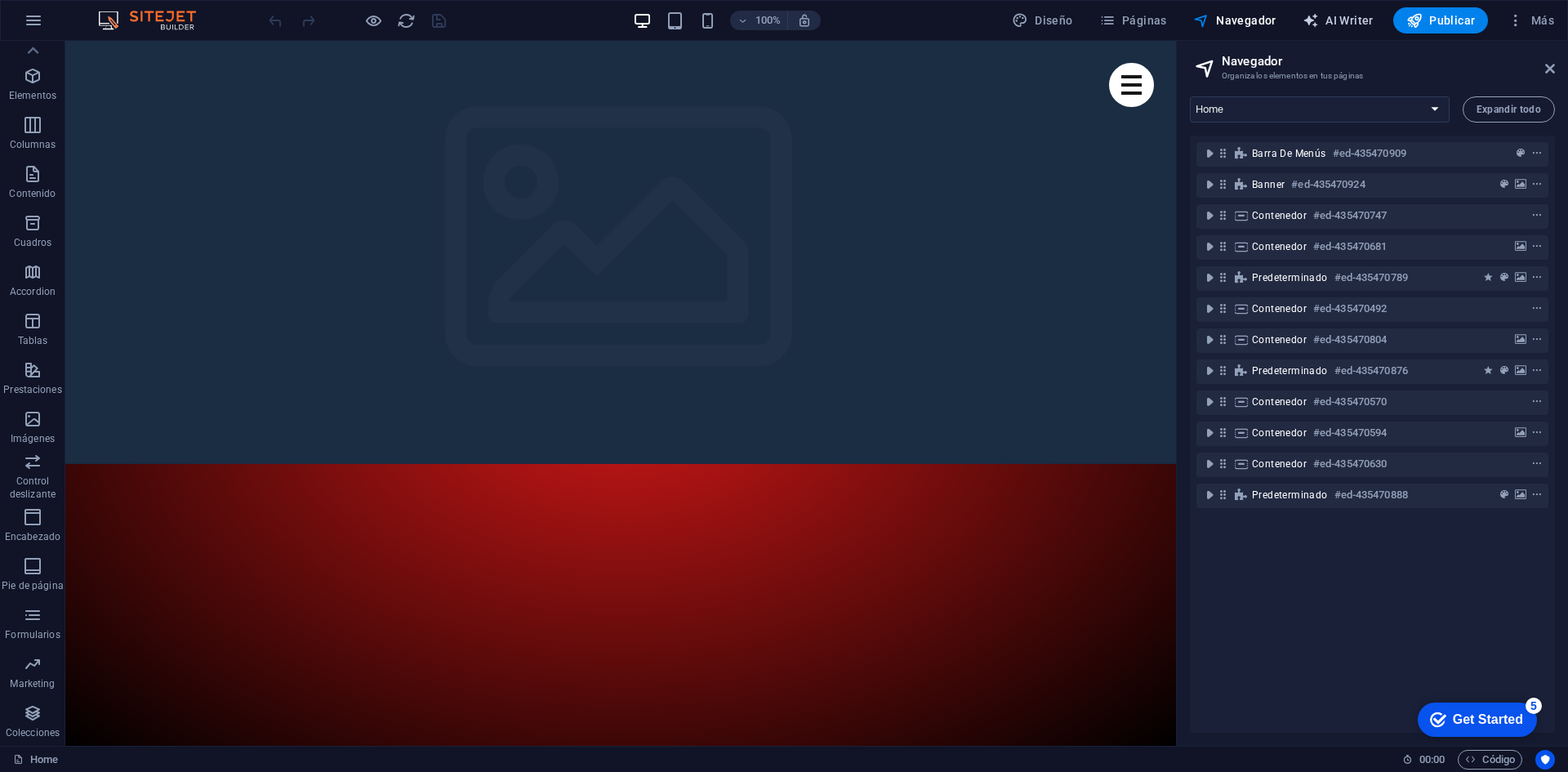
select select "English"
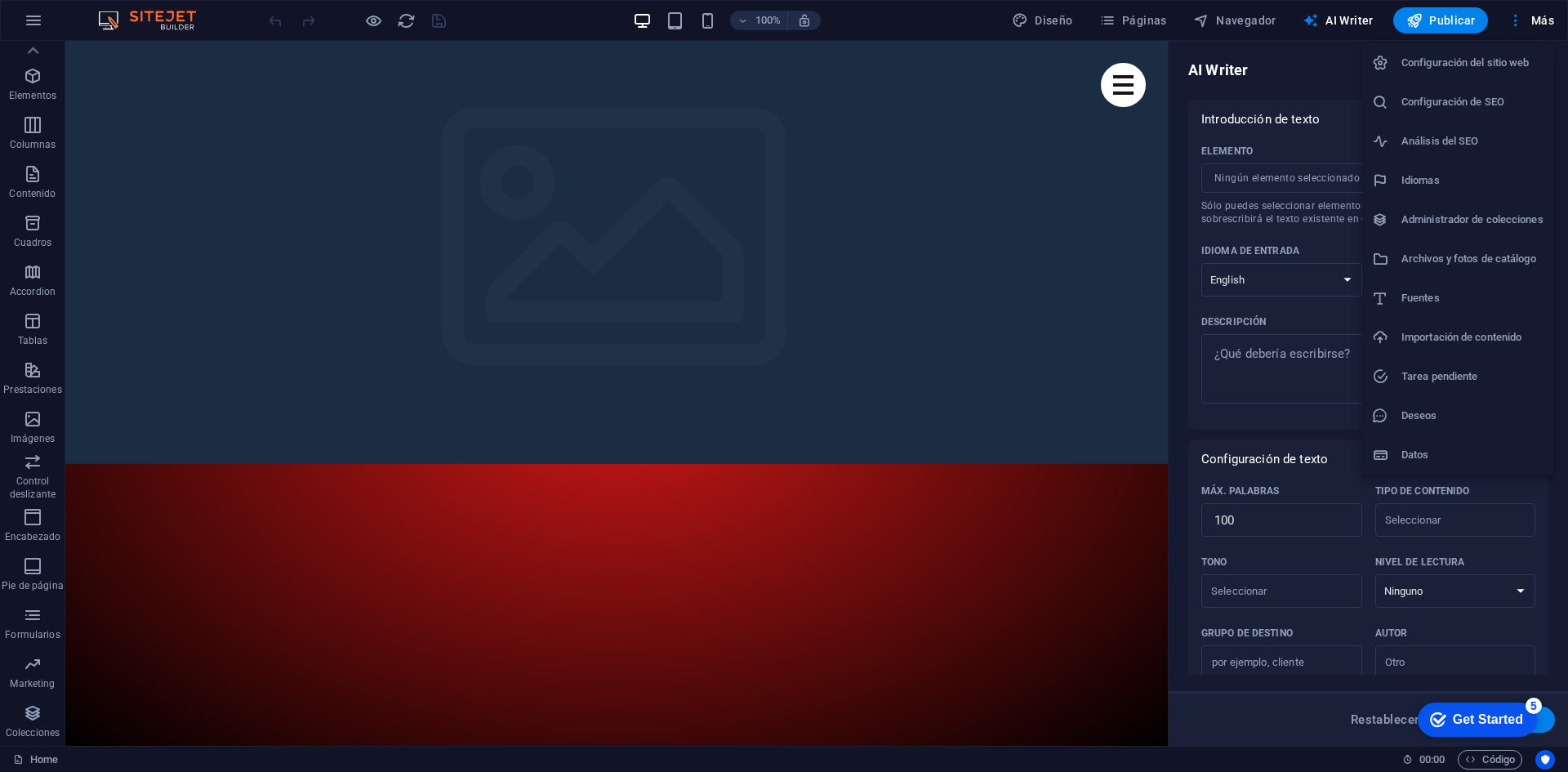
click at [1477, 56] on h6 "Configuración del sitio web" at bounding box center [1472, 63] width 142 height 20
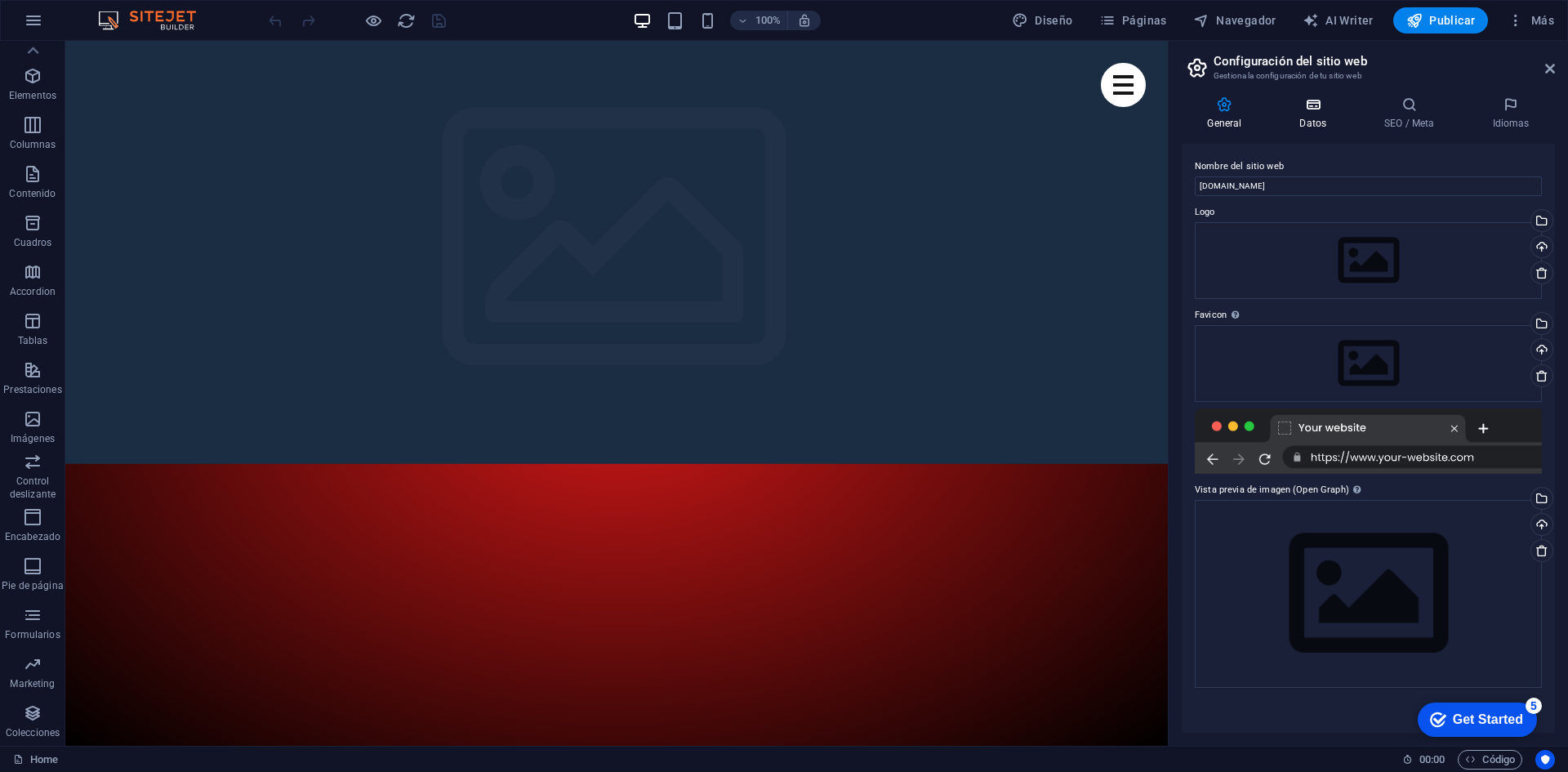
click at [1319, 111] on icon at bounding box center [1312, 105] width 79 height 16
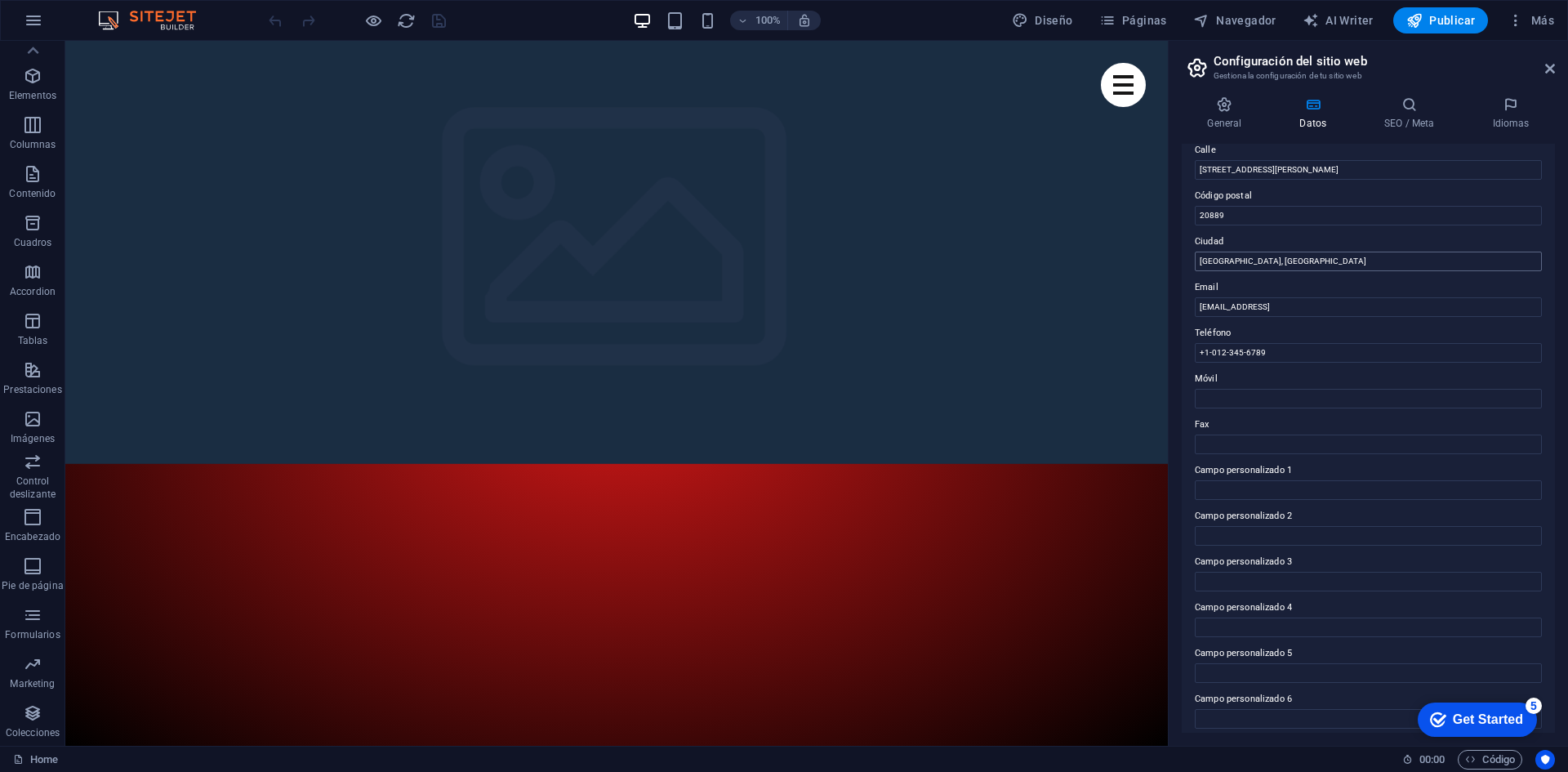
scroll to position [196, 0]
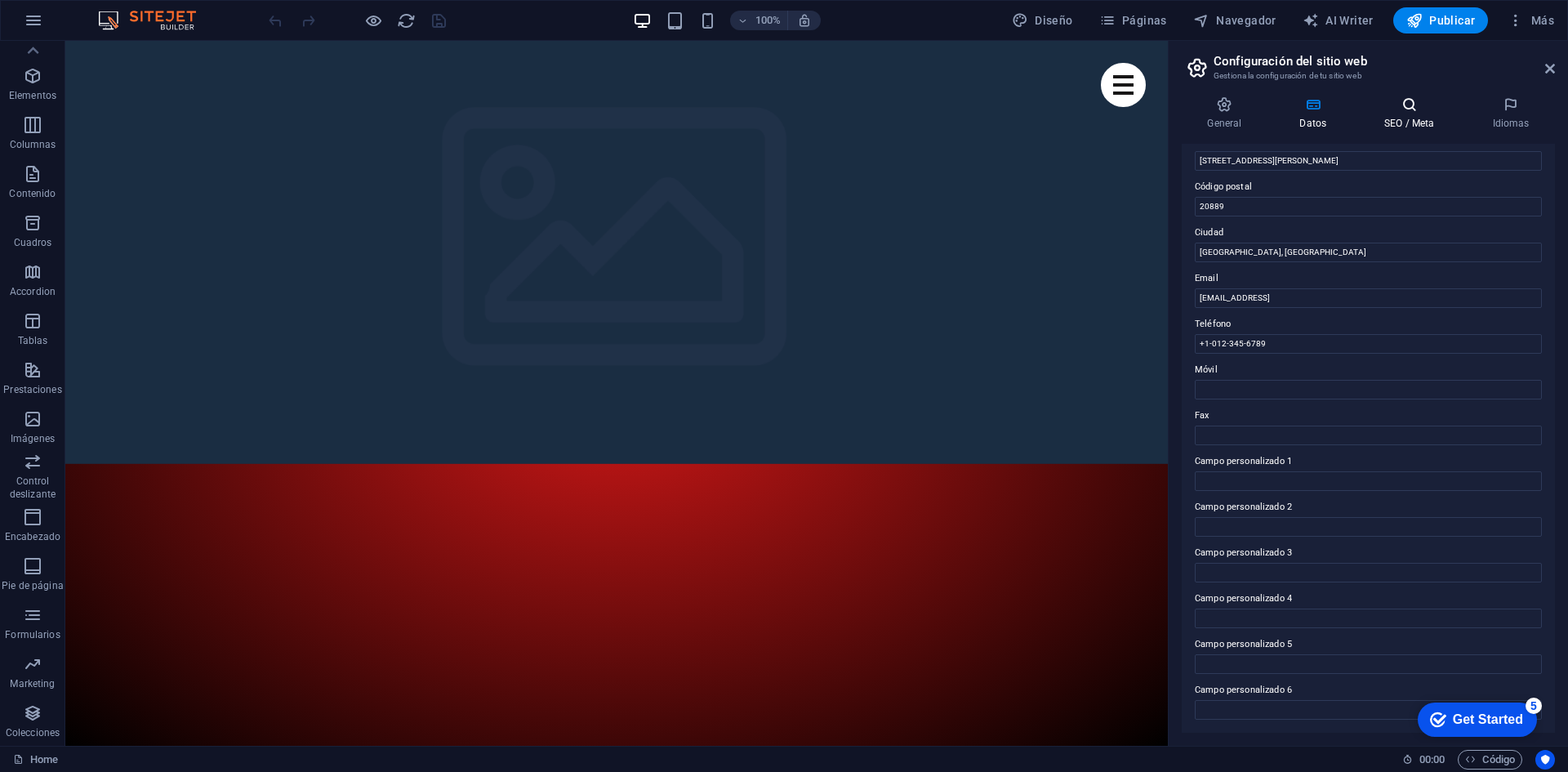
click at [1409, 125] on h4 "SEO / Meta" at bounding box center [1412, 114] width 108 height 34
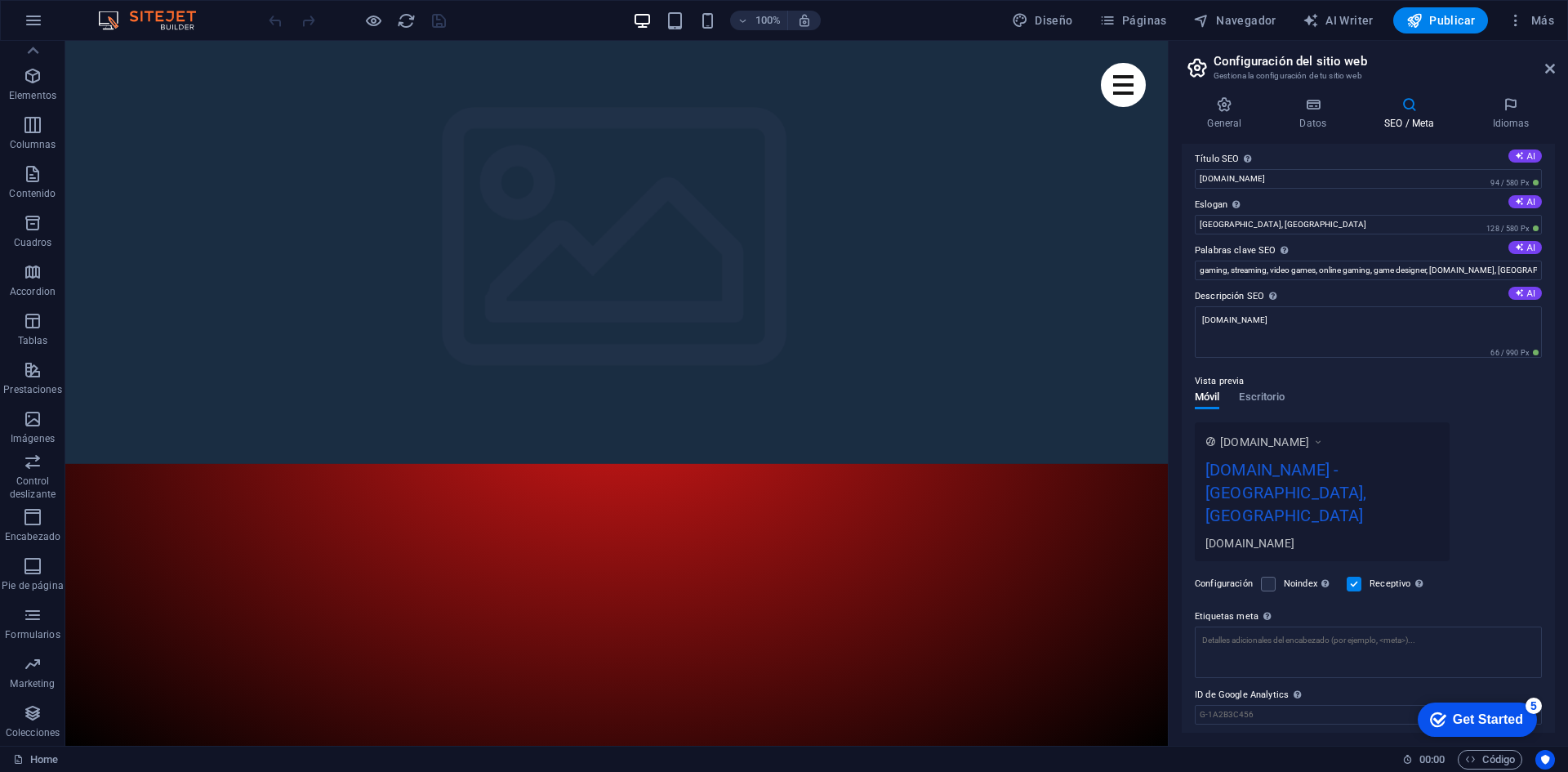
scroll to position [12, 0]
click at [1510, 110] on icon at bounding box center [1510, 105] width 88 height 16
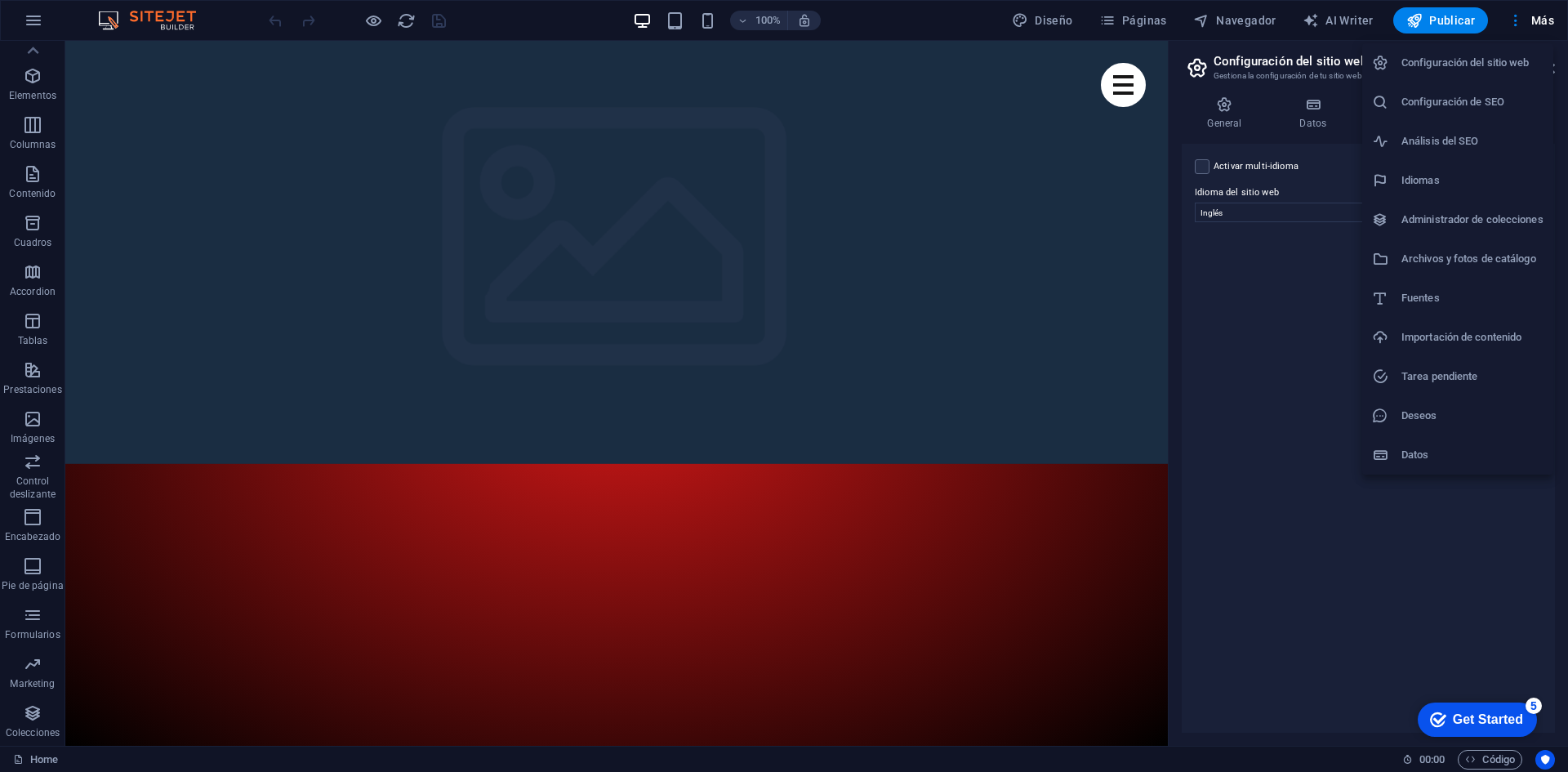
click at [1435, 223] on h6 "Administrador de colecciones" at bounding box center [1472, 220] width 142 height 20
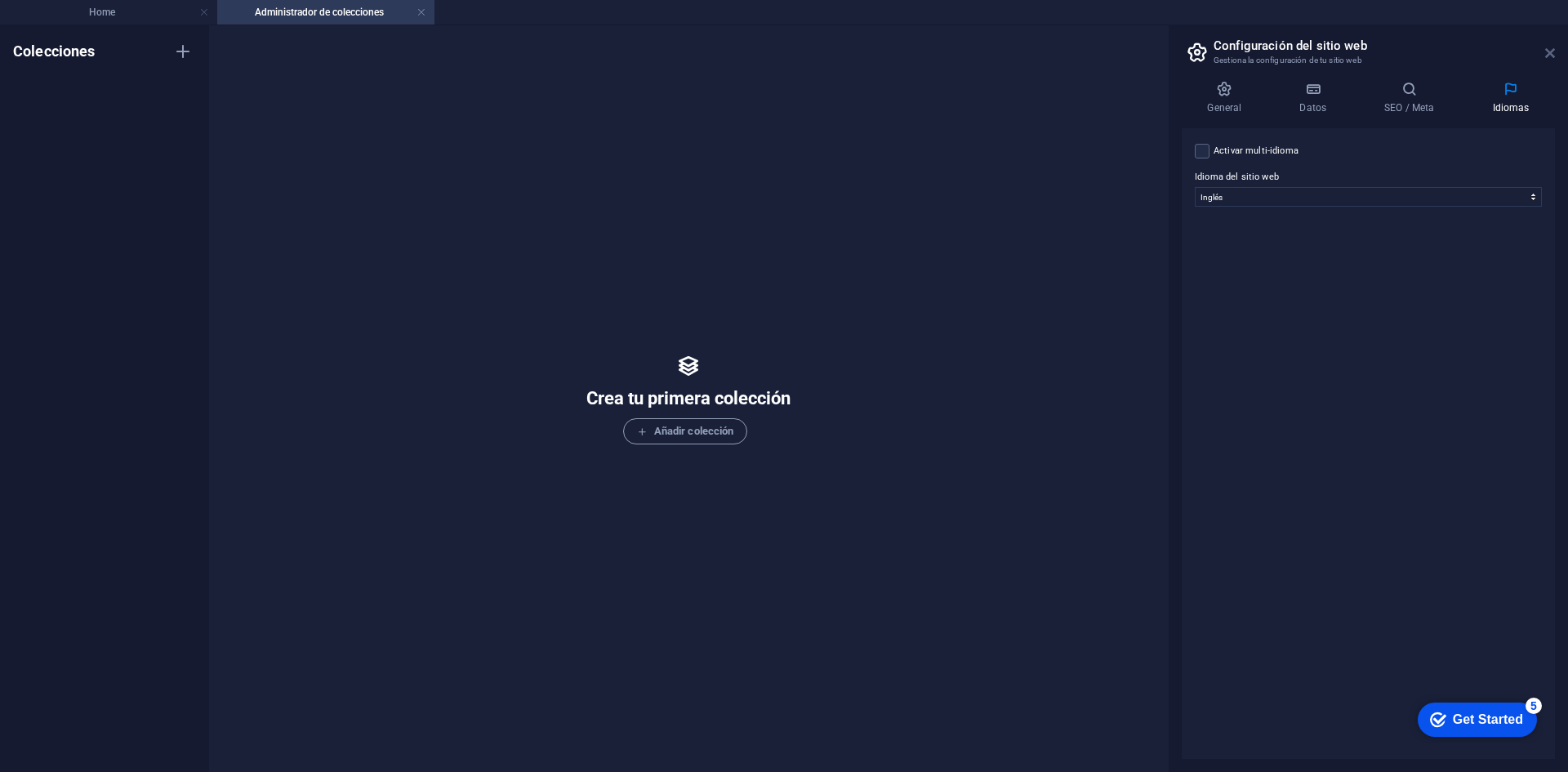
click at [1546, 52] on icon at bounding box center [1550, 53] width 10 height 13
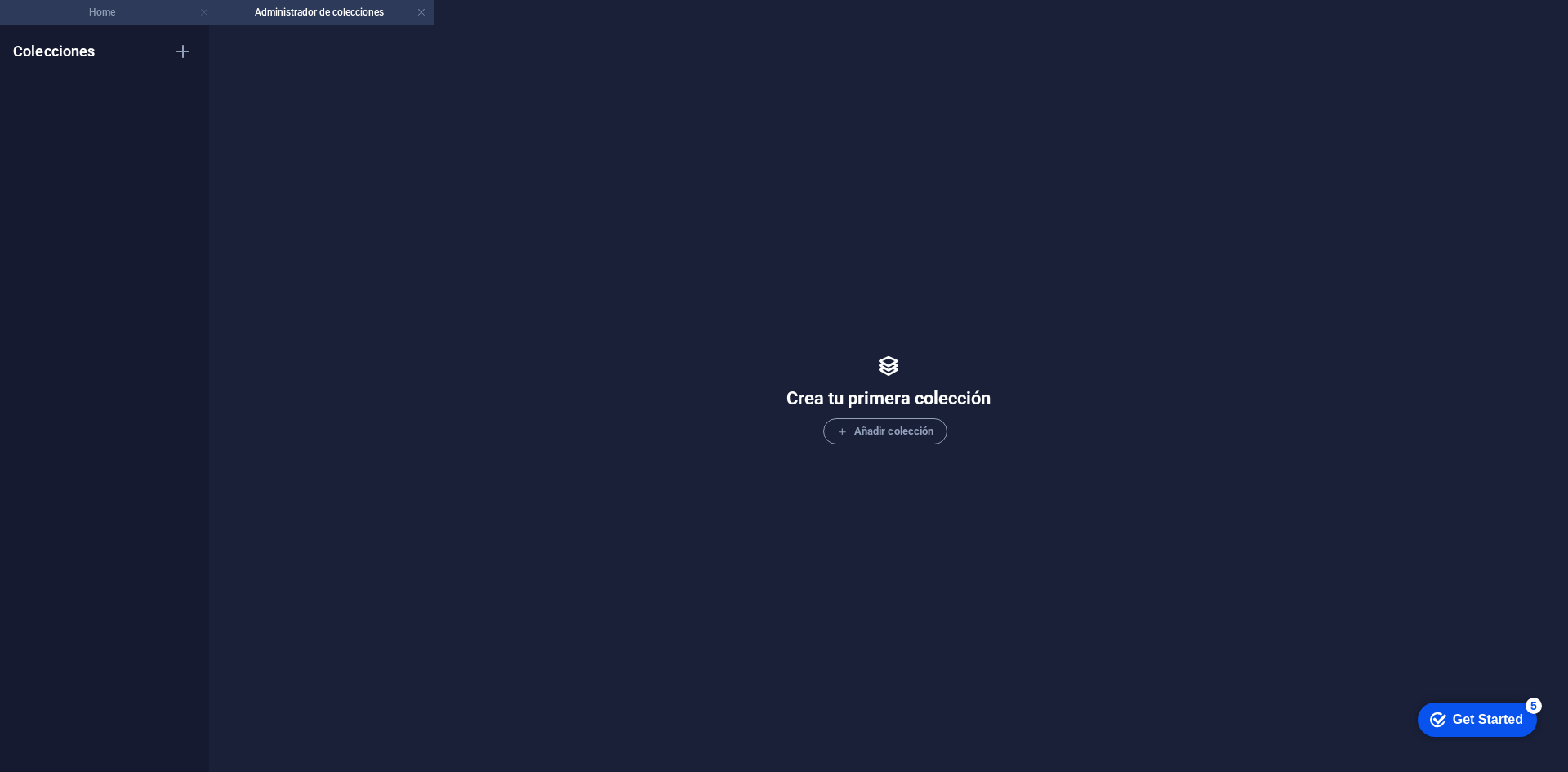
click at [204, 13] on link at bounding box center [205, 13] width 10 height 16
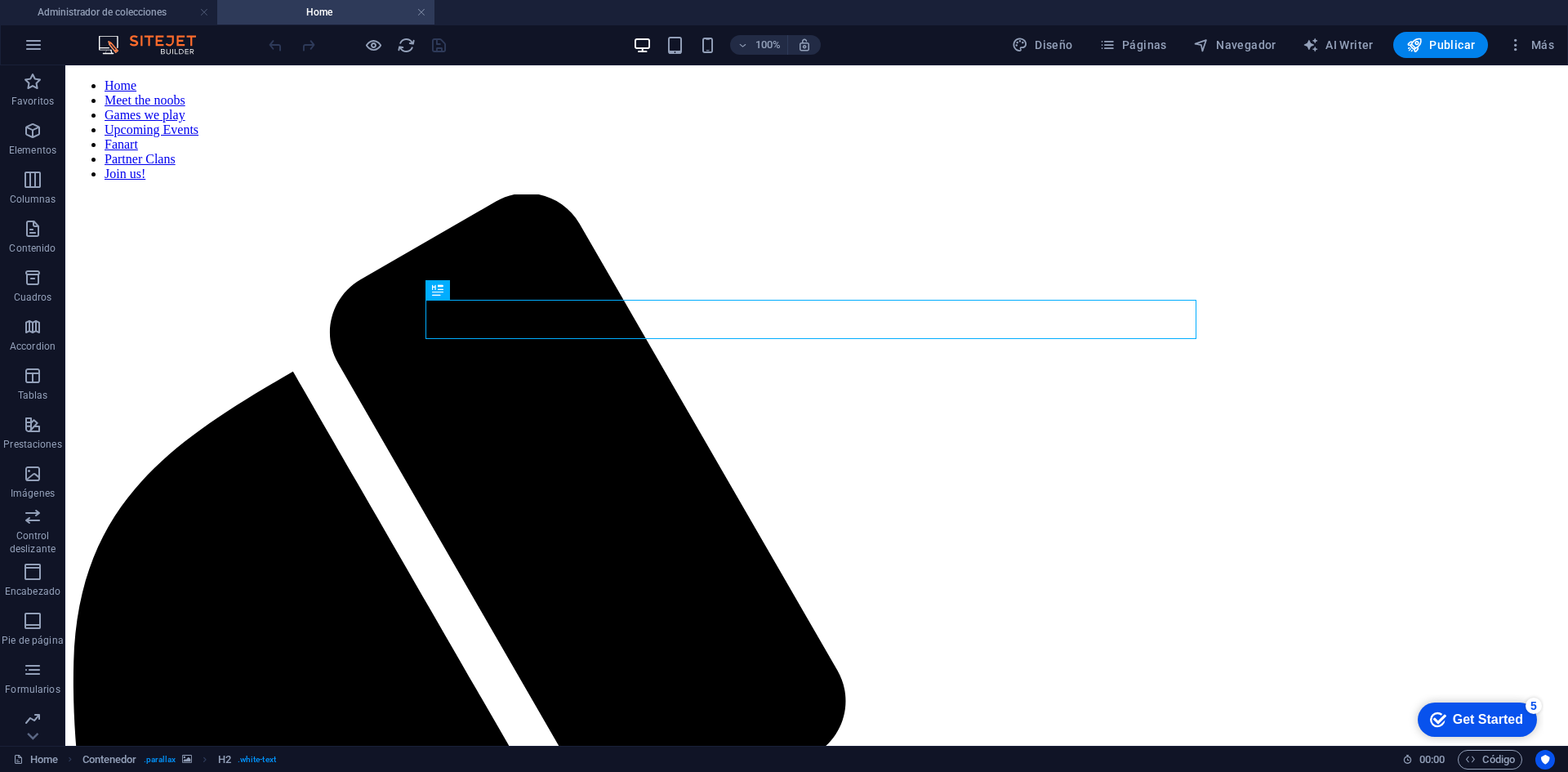
scroll to position [461, 0]
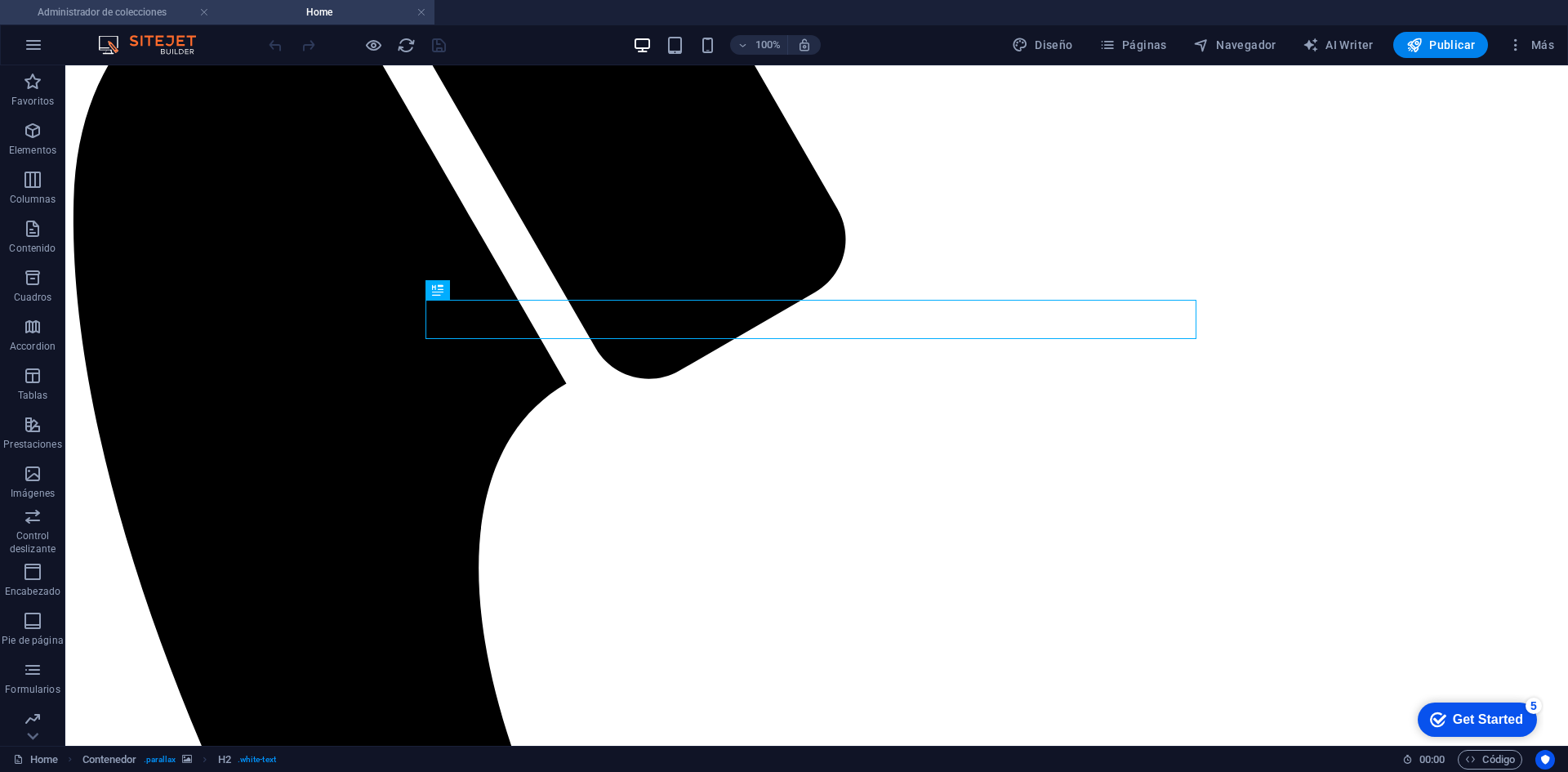
click at [136, 11] on h4 "Administrador de colecciones" at bounding box center [109, 12] width 218 height 18
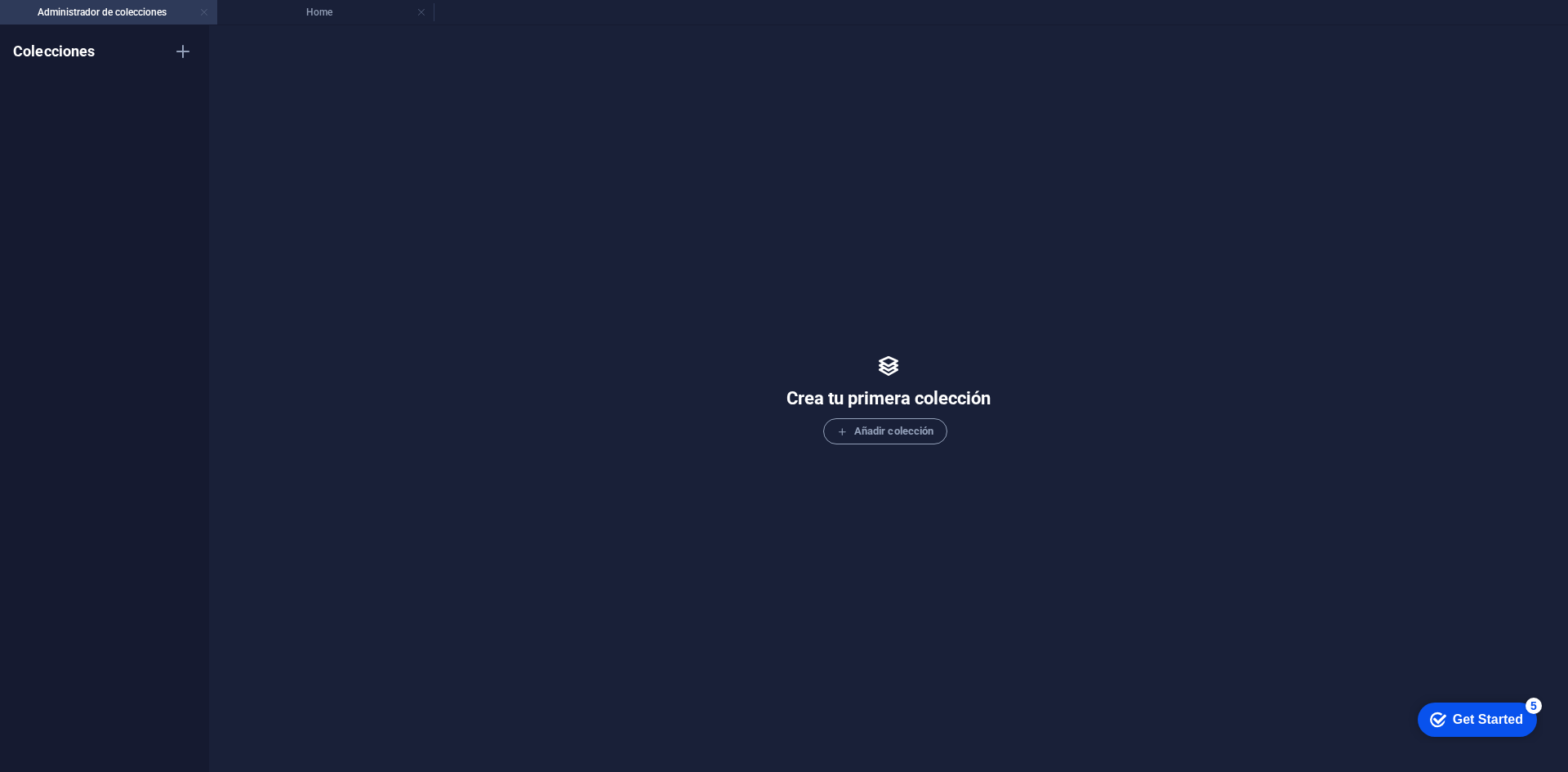
click at [204, 11] on link at bounding box center [205, 13] width 10 height 16
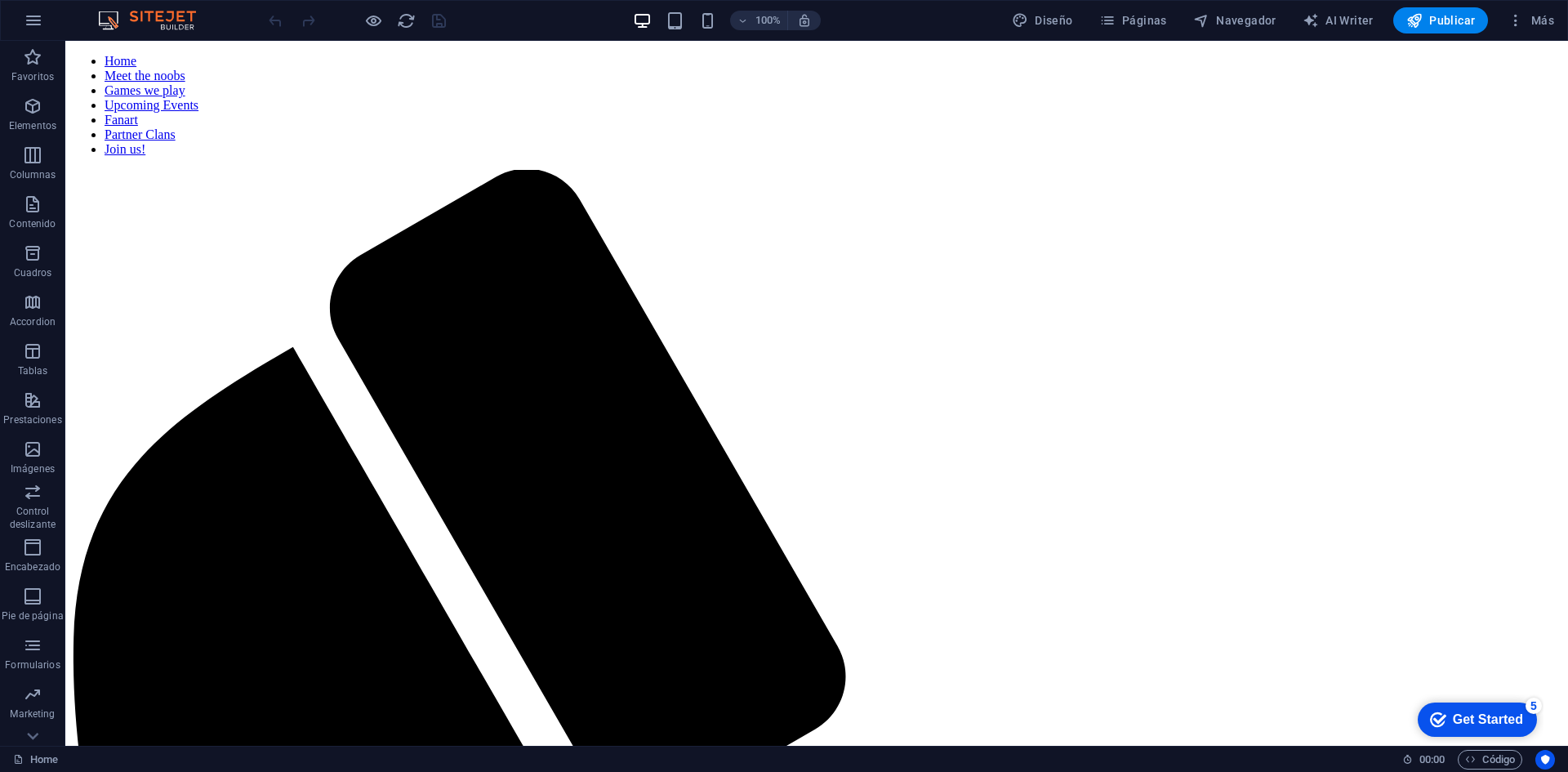
scroll to position [461, 0]
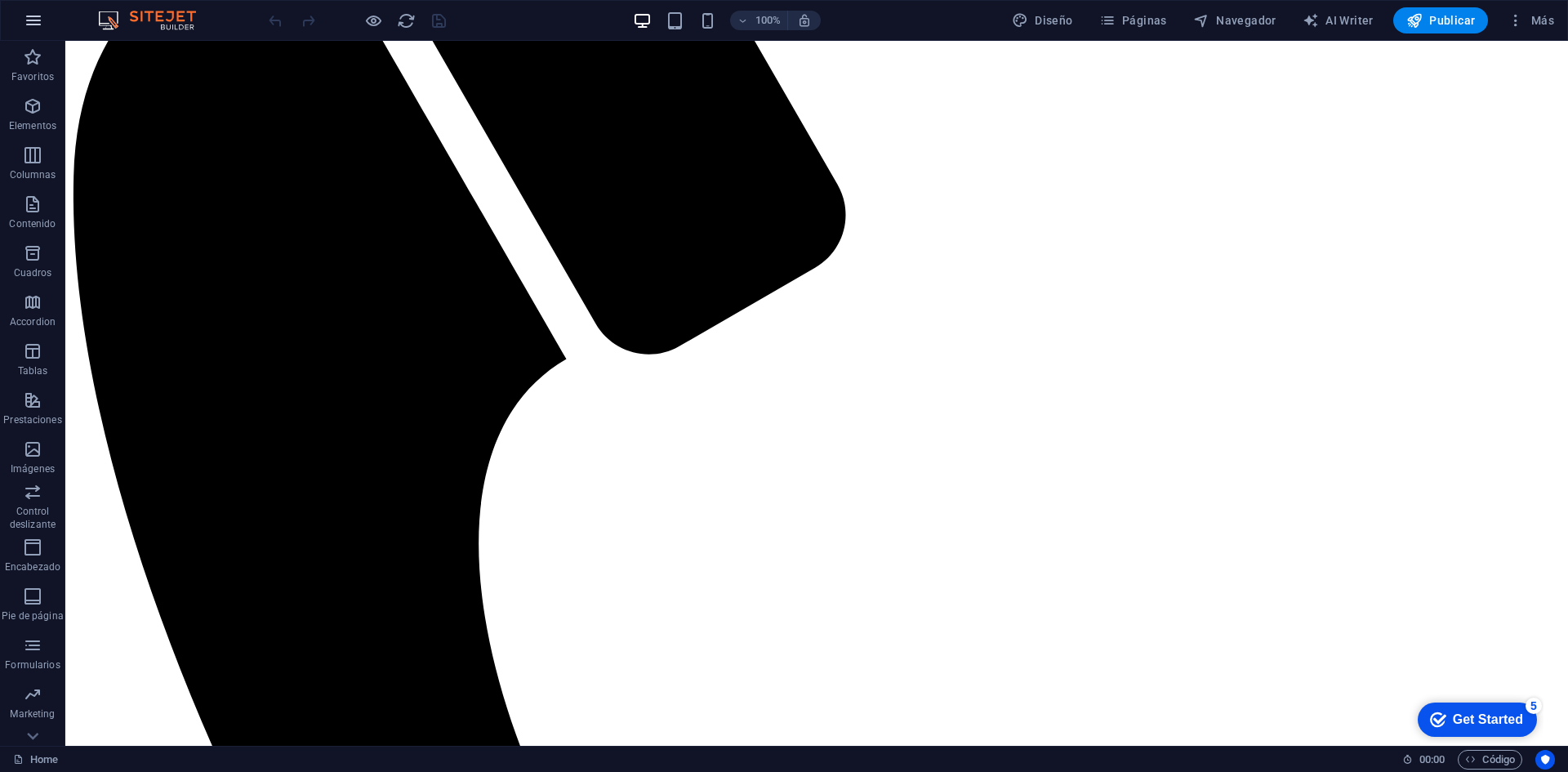
click at [25, 16] on icon "button" at bounding box center [34, 21] width 20 height 20
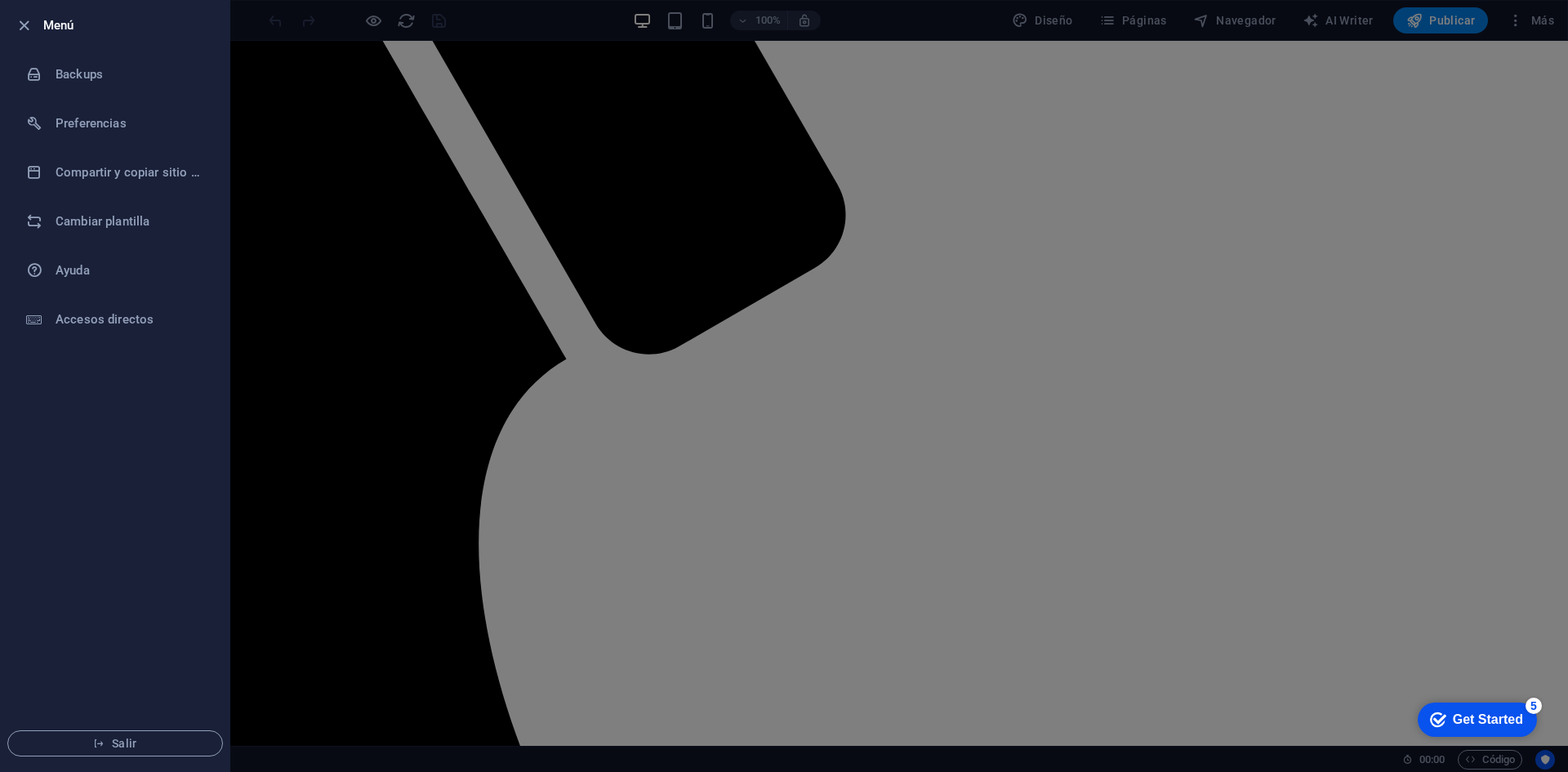
click at [294, 226] on div at bounding box center [784, 386] width 1568 height 772
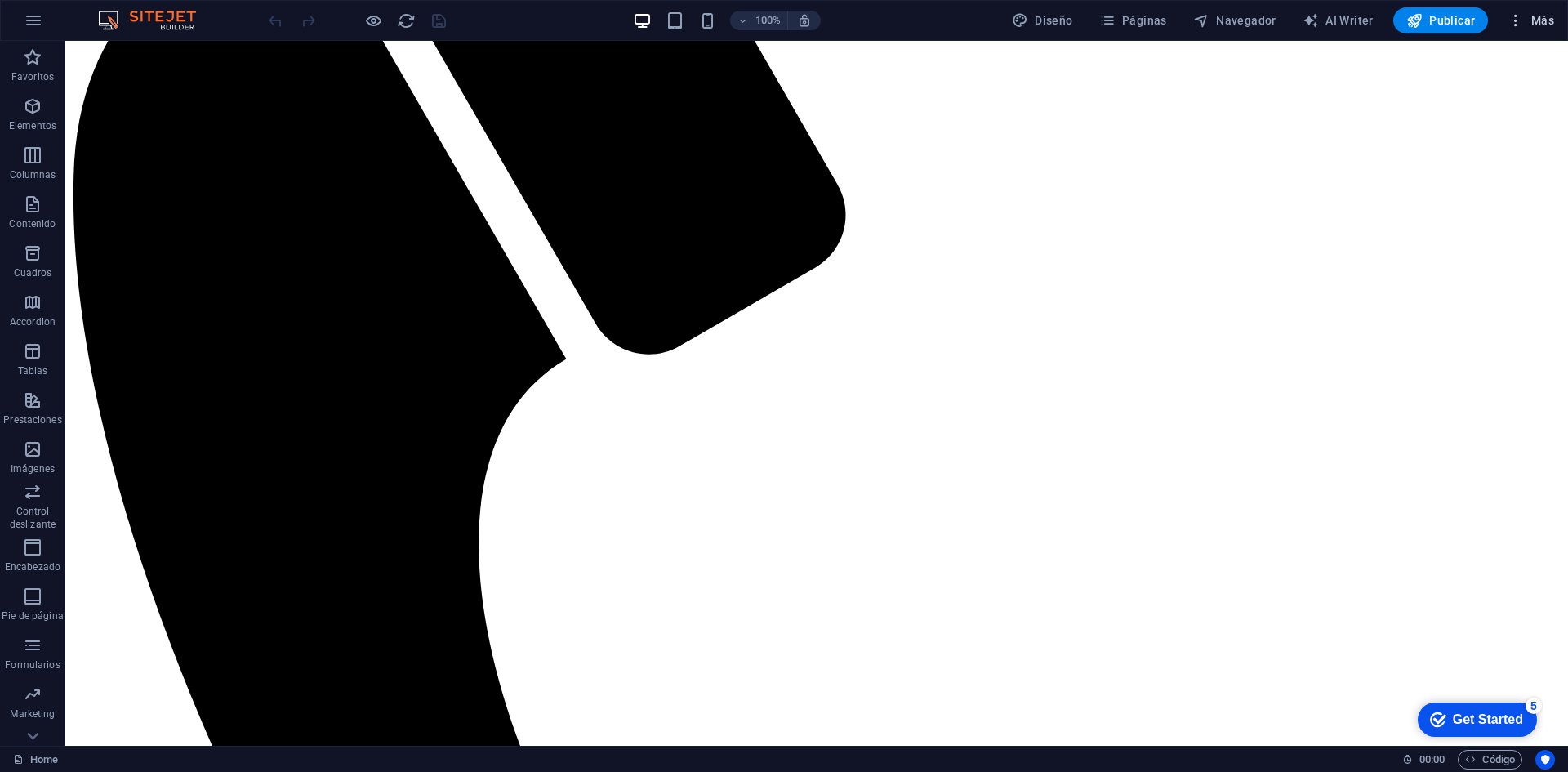
click at [1544, 21] on span "Más" at bounding box center [1530, 20] width 47 height 16
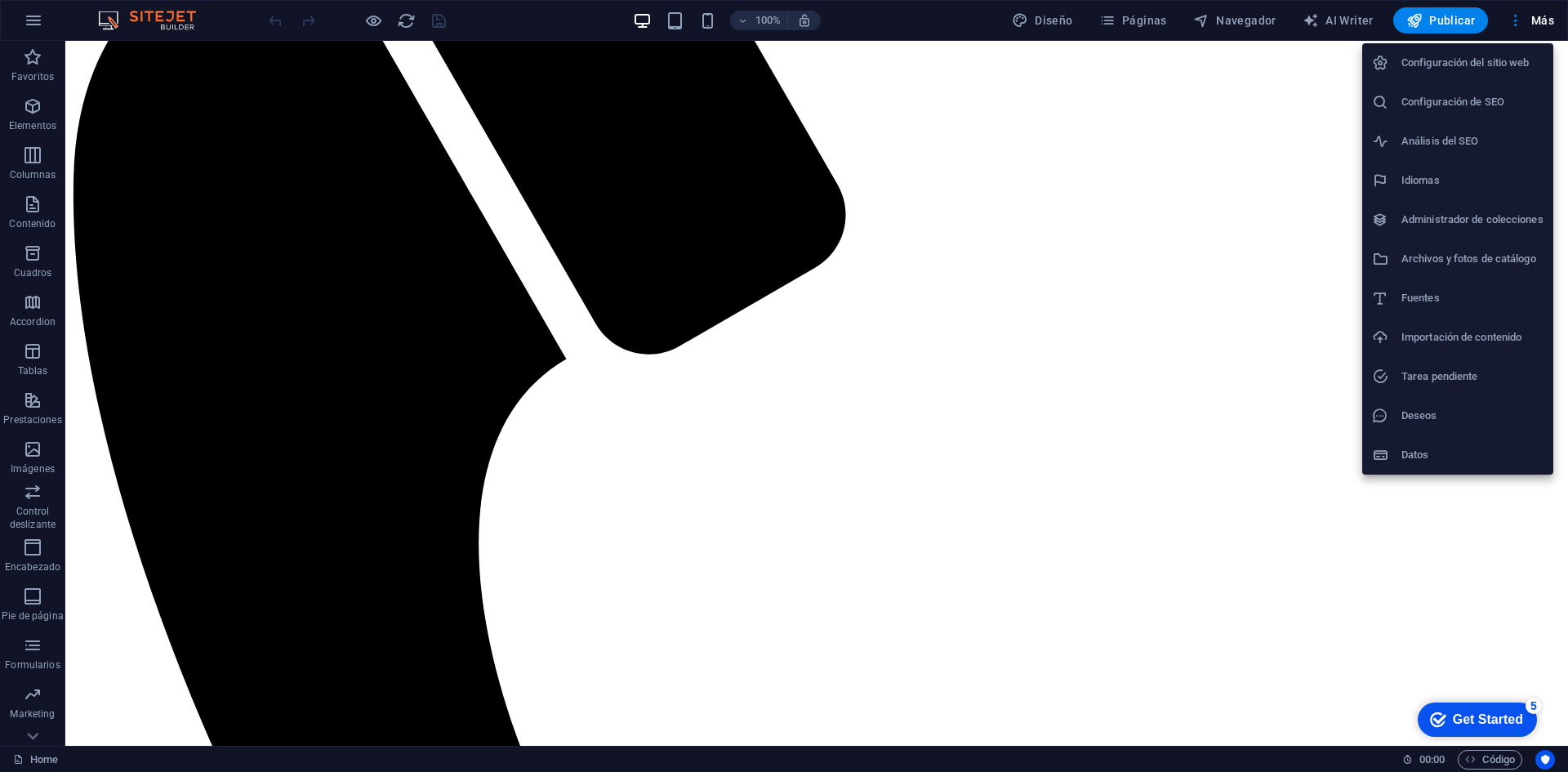
click at [1407, 460] on h6 "Datos" at bounding box center [1472, 455] width 142 height 20
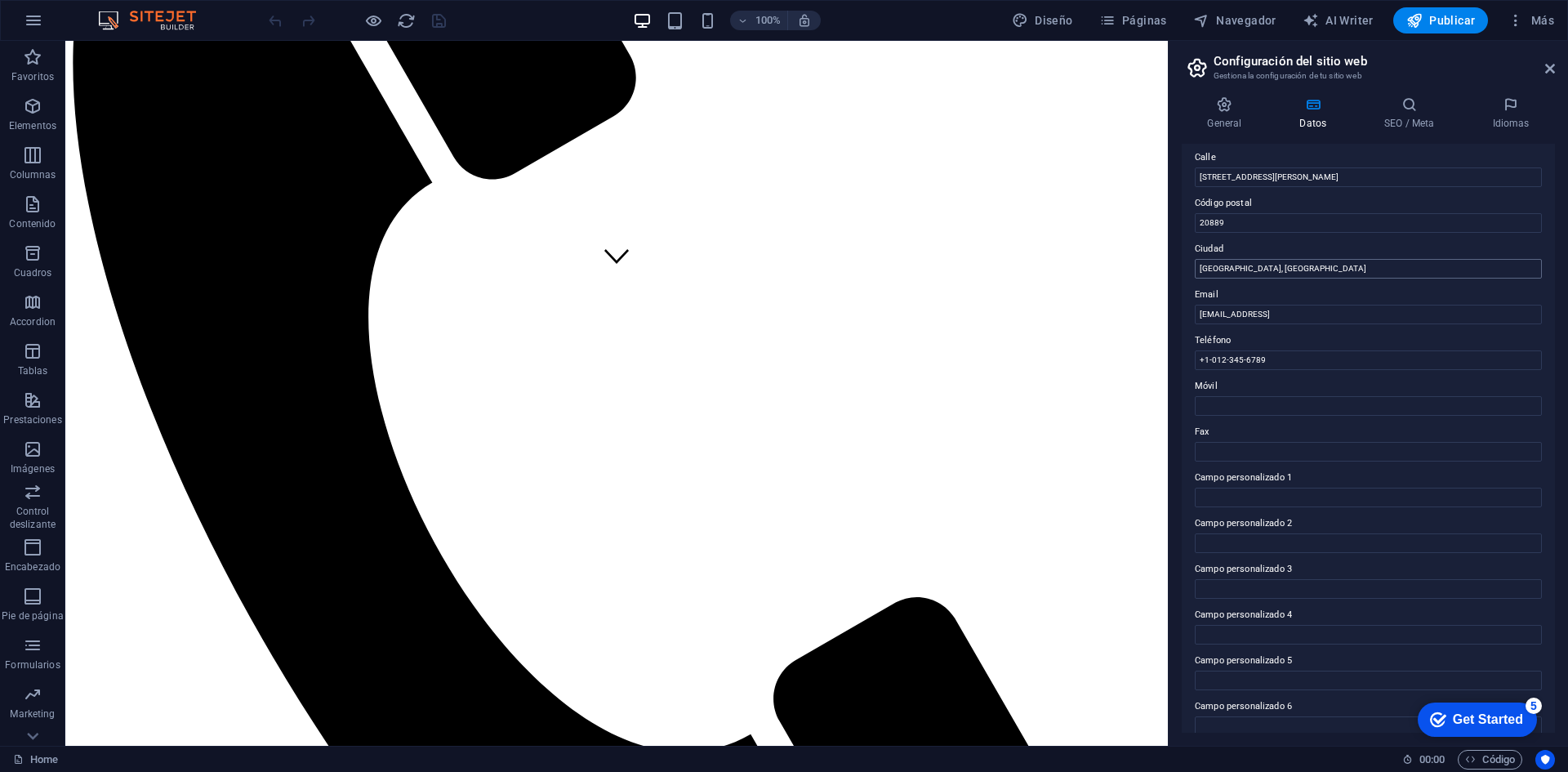
scroll to position [196, 0]
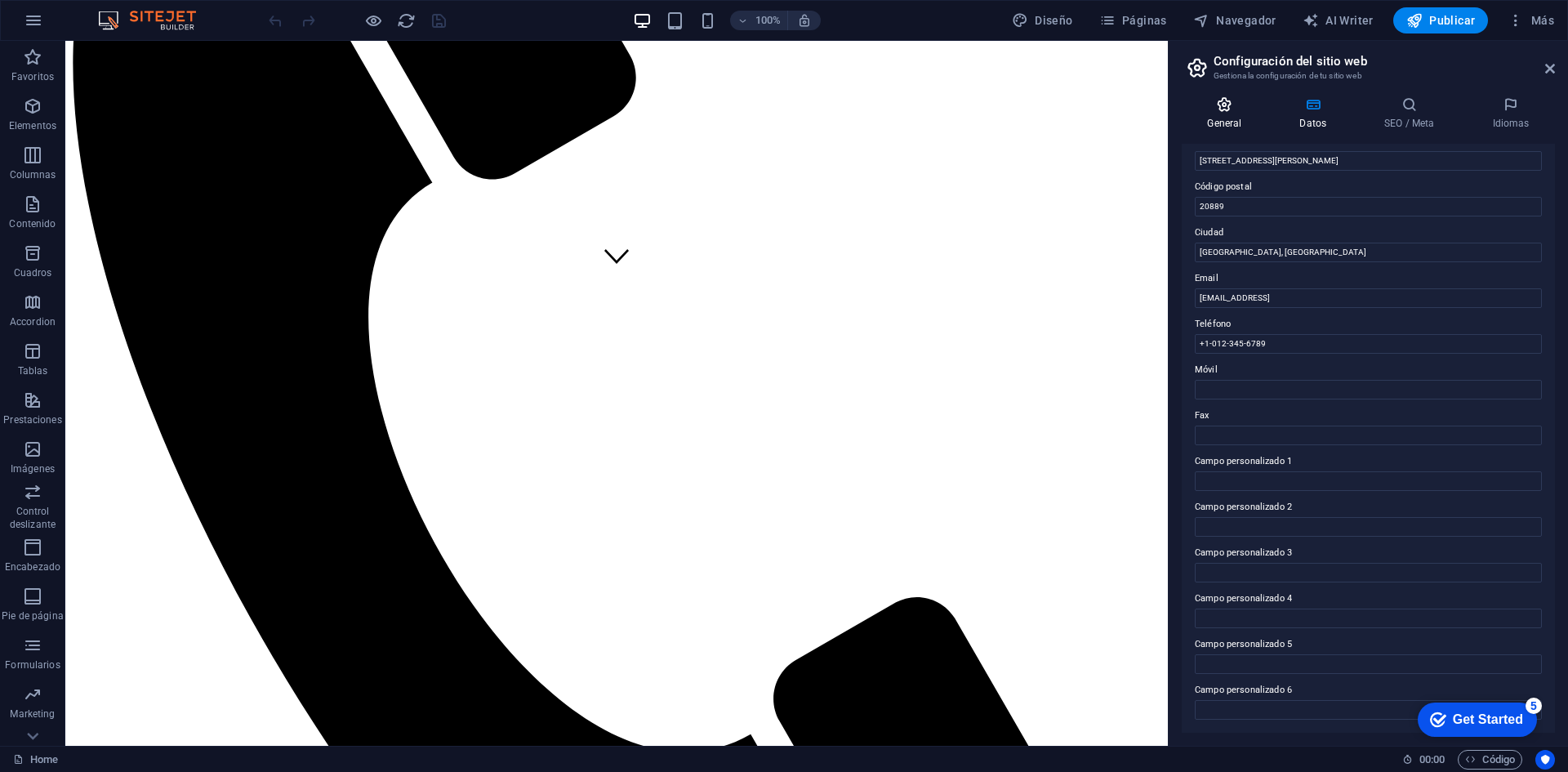
click at [1242, 104] on icon at bounding box center [1225, 105] width 86 height 16
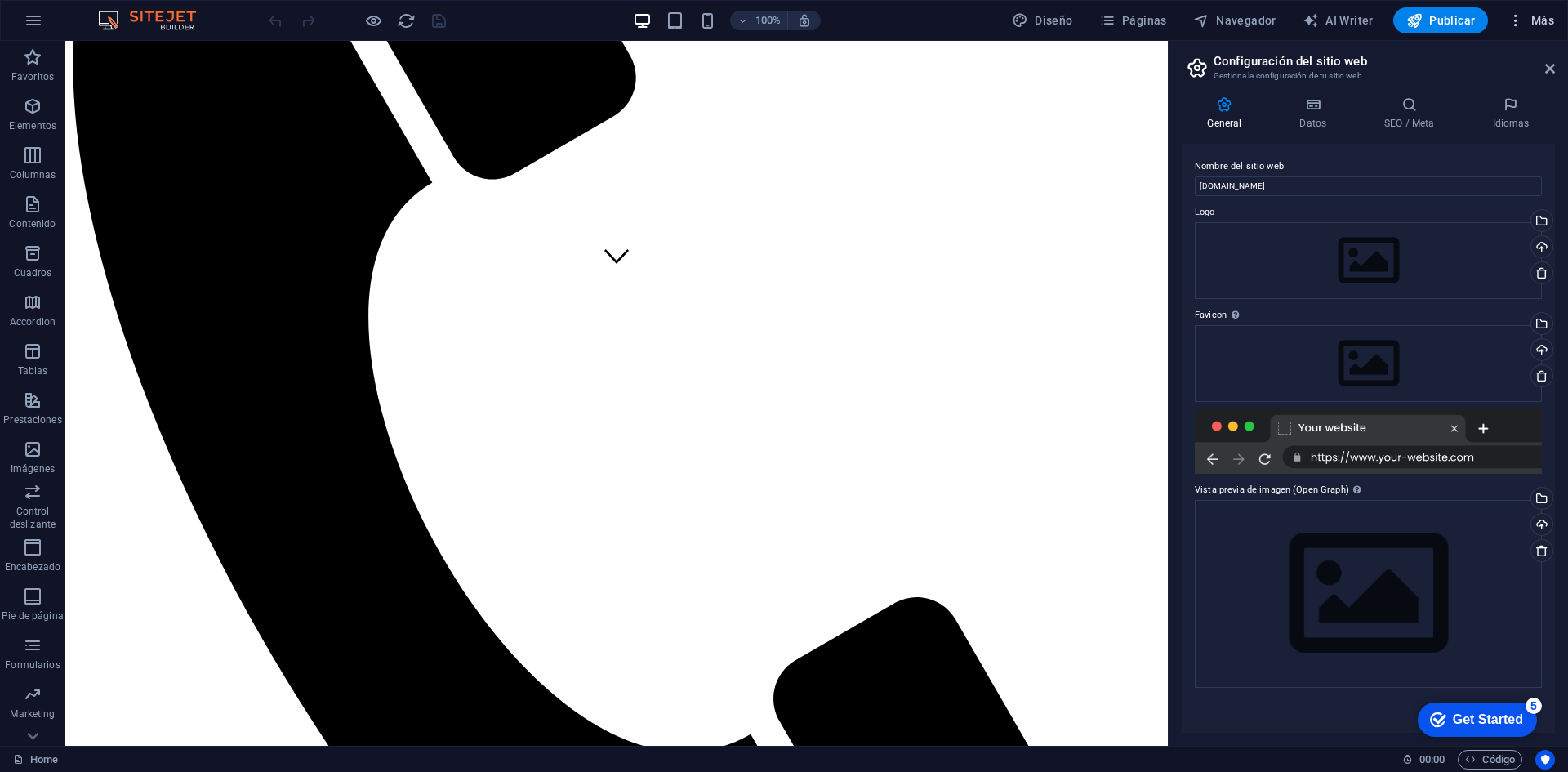
click at [1532, 27] on span "Más" at bounding box center [1530, 20] width 47 height 16
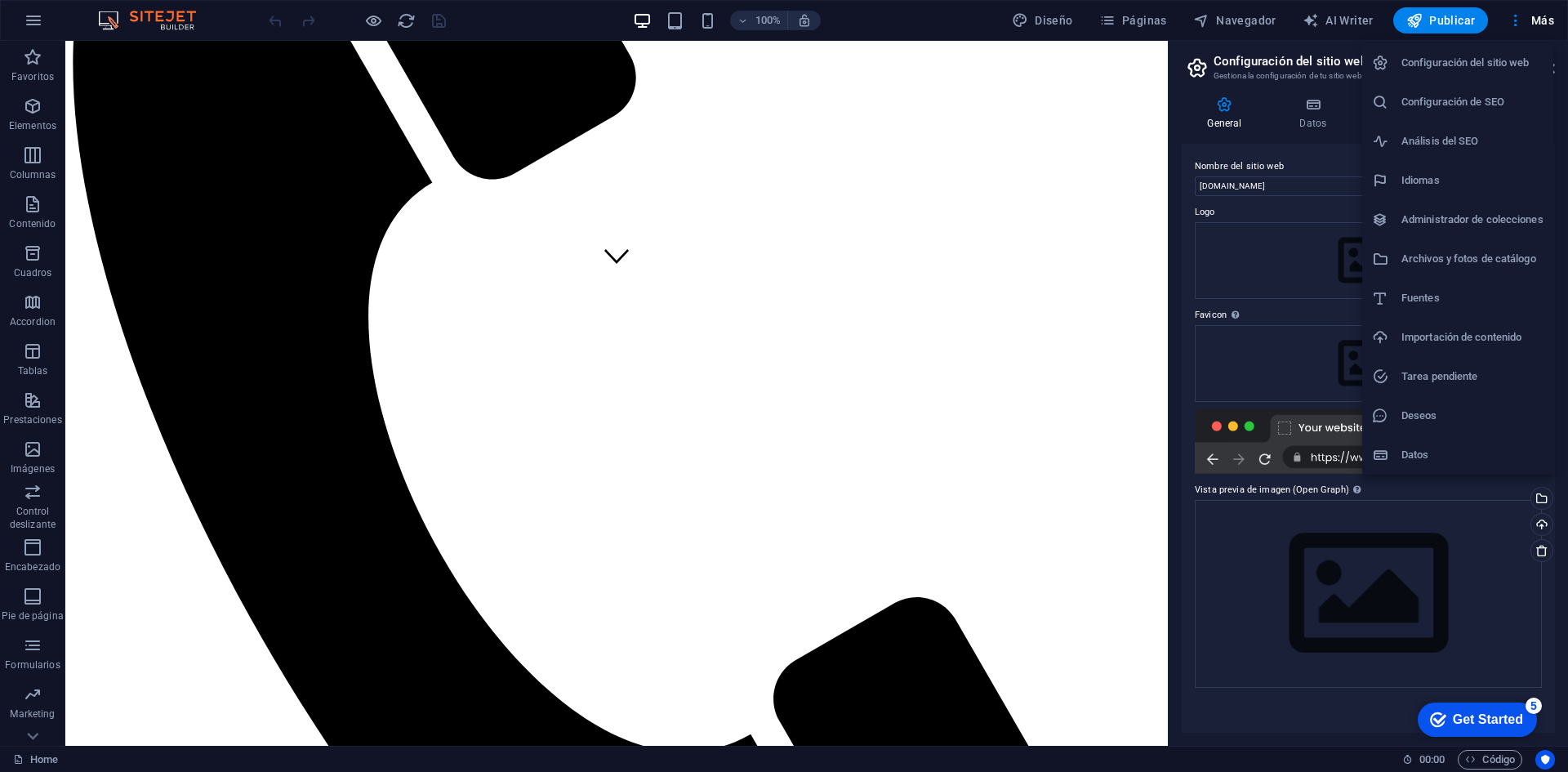
click at [1422, 22] on div at bounding box center [784, 386] width 1568 height 772
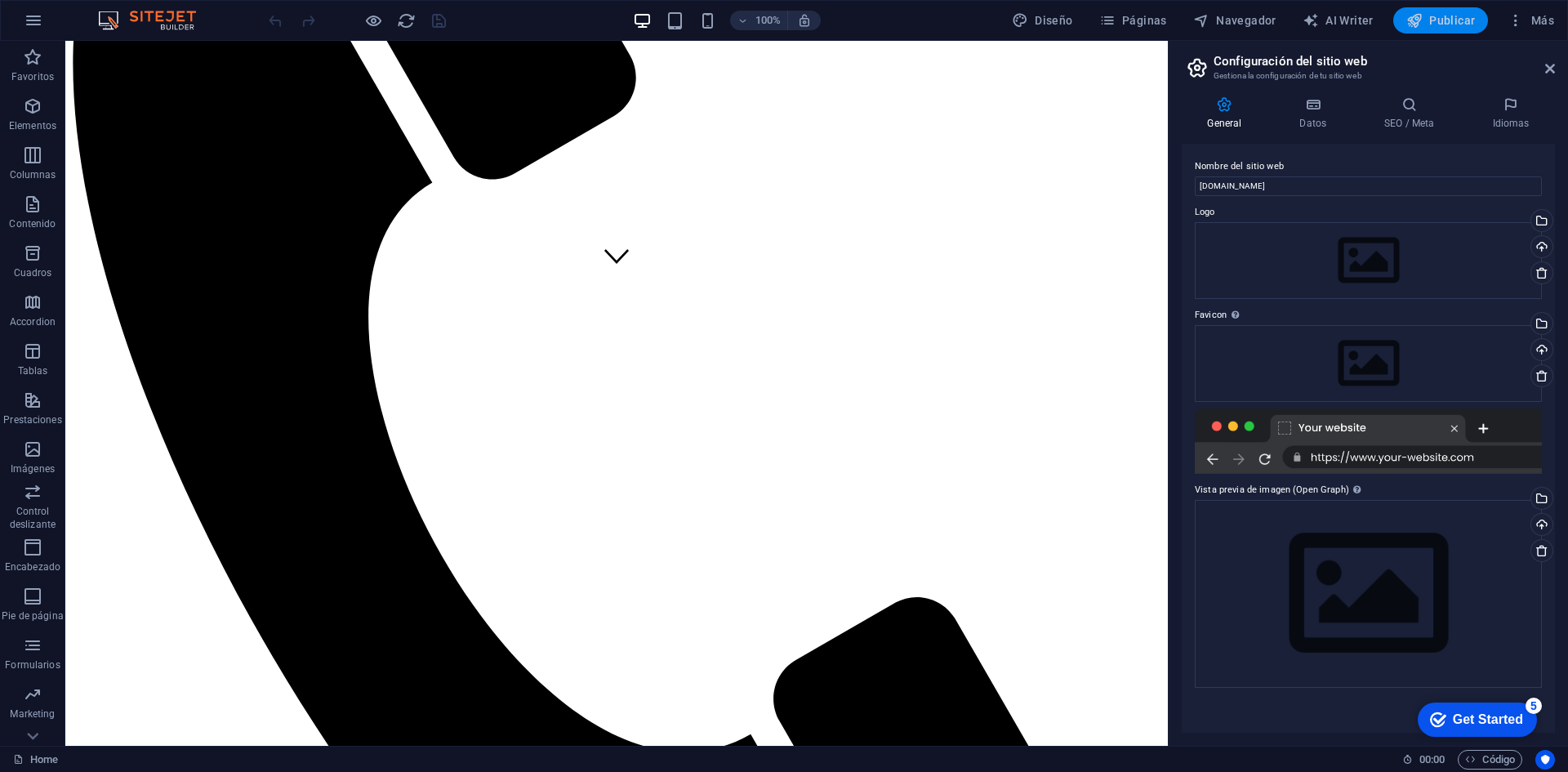
click at [1448, 14] on span "Publicar" at bounding box center [1441, 20] width 70 height 16
